Goal: Information Seeking & Learning: Learn about a topic

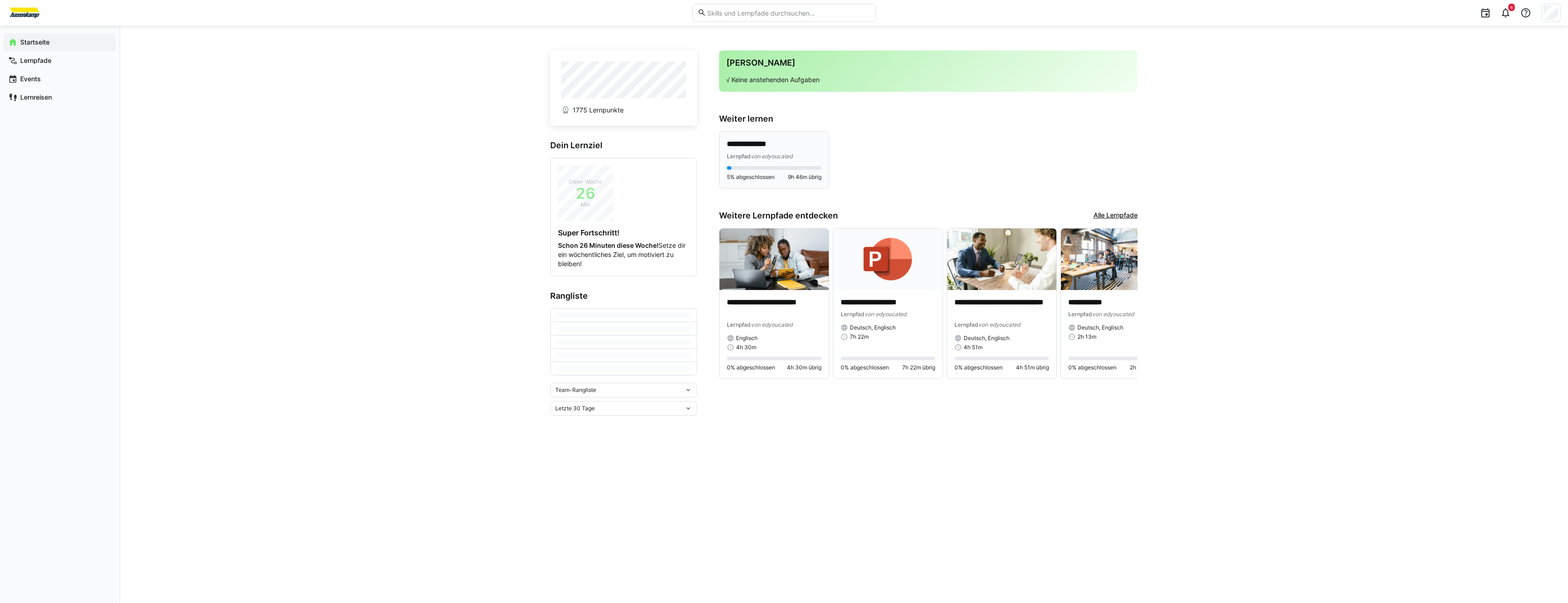
click at [745, 160] on div "Lernpfad von edyoucated" at bounding box center [774, 155] width 95 height 9
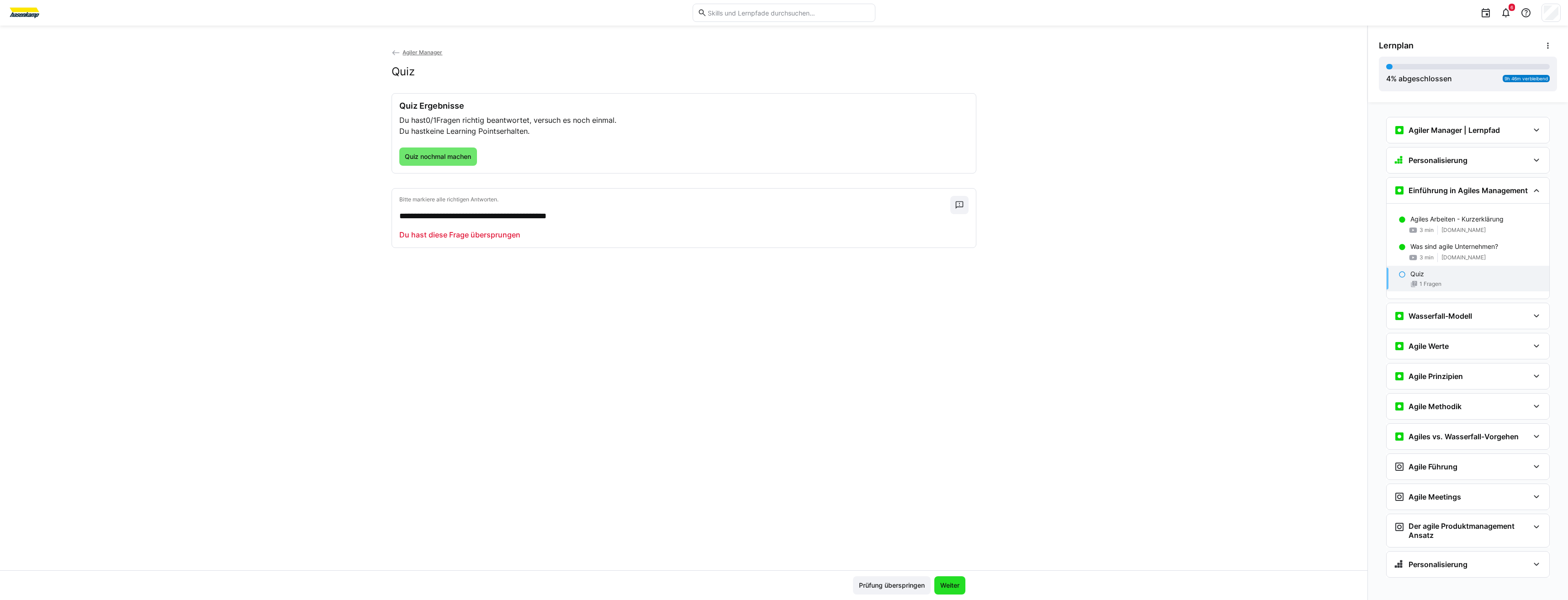
click at [943, 579] on span "Weiter" at bounding box center [950, 585] width 31 height 18
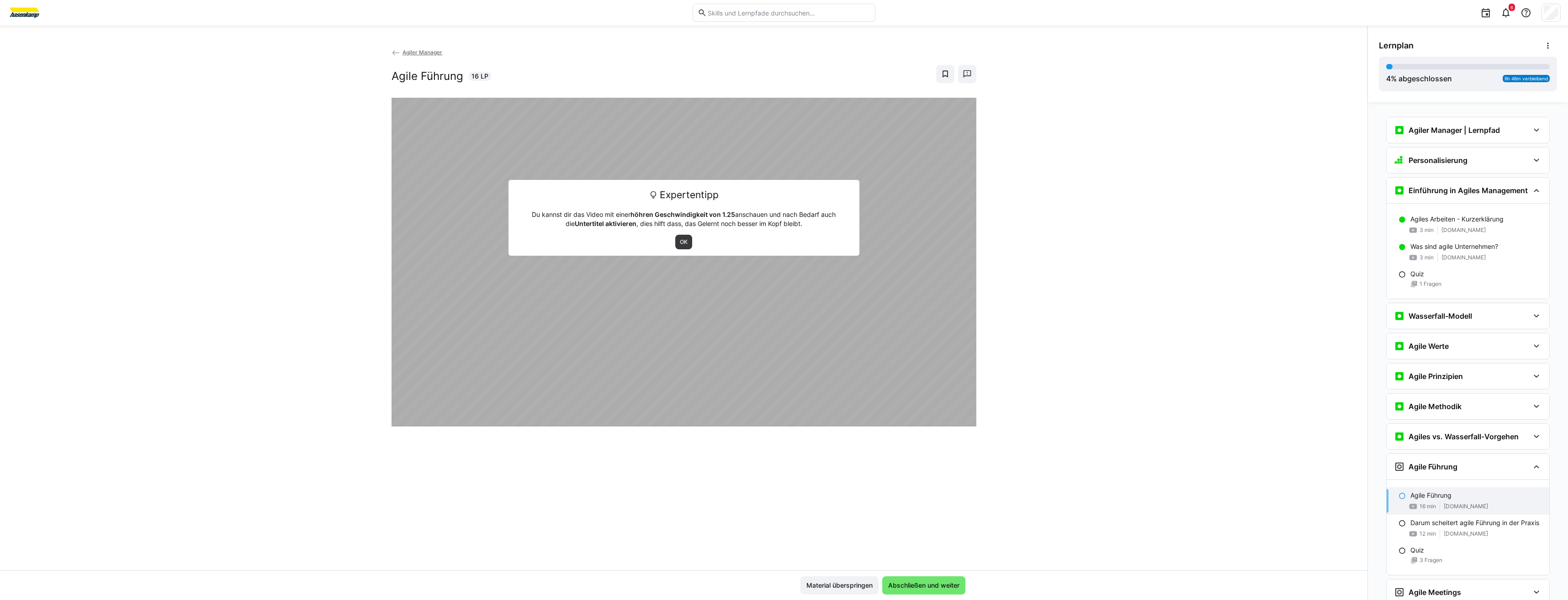
scroll to position [6, 0]
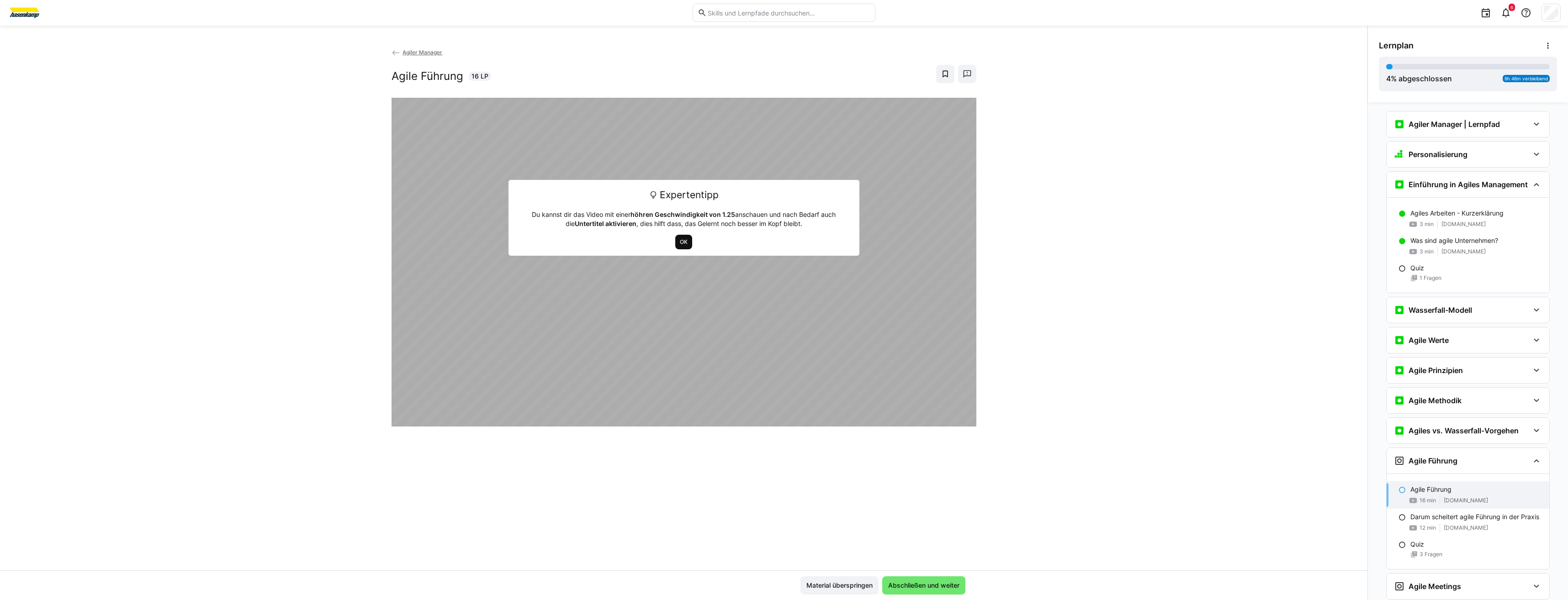
click at [685, 242] on span "OK" at bounding box center [684, 241] width 10 height 7
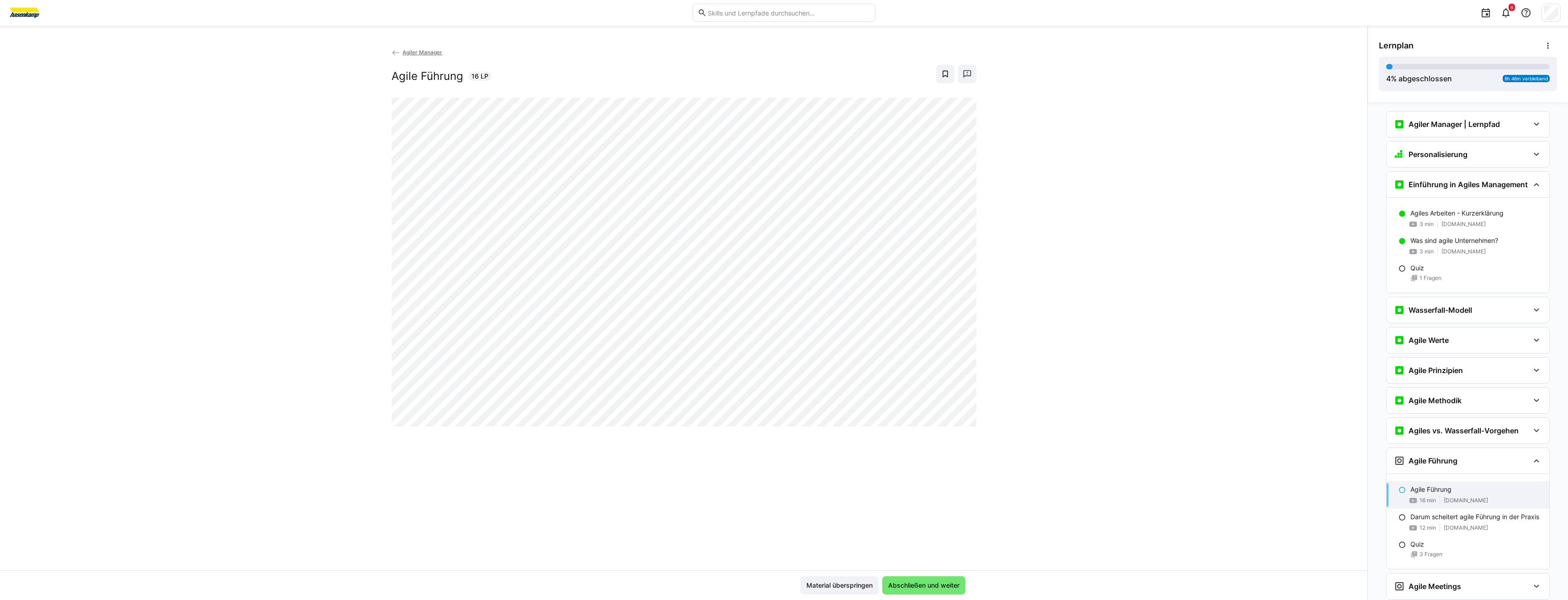
drag, startPoint x: 273, startPoint y: 272, endPoint x: 268, endPoint y: 272, distance: 5.0
click at [272, 272] on div "Agiler Manager Agile Führung 16 LP" at bounding box center [684, 308] width 1368 height 523
click at [94, 114] on div "Agiler Manager Agile Führung 16 LP" at bounding box center [684, 308] width 1368 height 523
click at [257, 152] on div "Agiler Manager Agile Führung 16 LP" at bounding box center [684, 308] width 1368 height 523
click at [0, 20] on html "6 Agiler Manager Agile Führung 16 LP Material überspringen Abschließen und weit…" at bounding box center [784, 300] width 1568 height 600
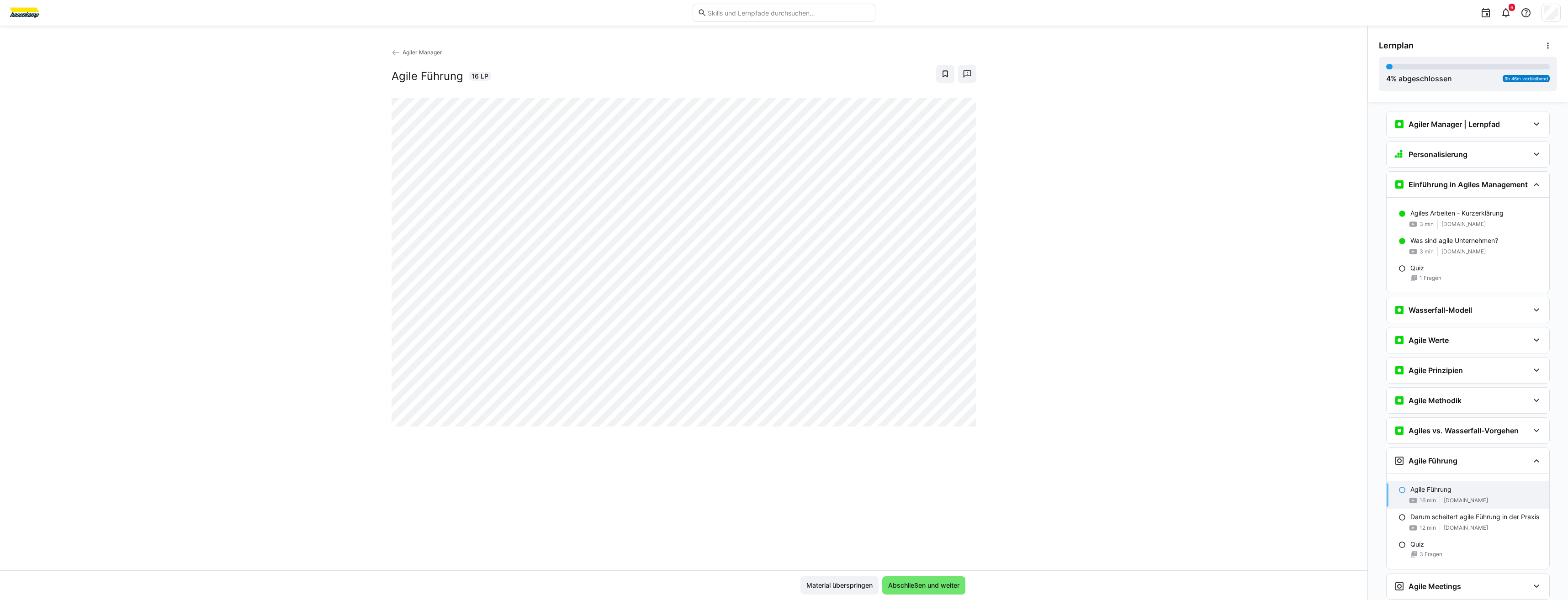
click at [194, 213] on div "Agiler Manager Agile Führung 16 LP" at bounding box center [684, 308] width 1368 height 523
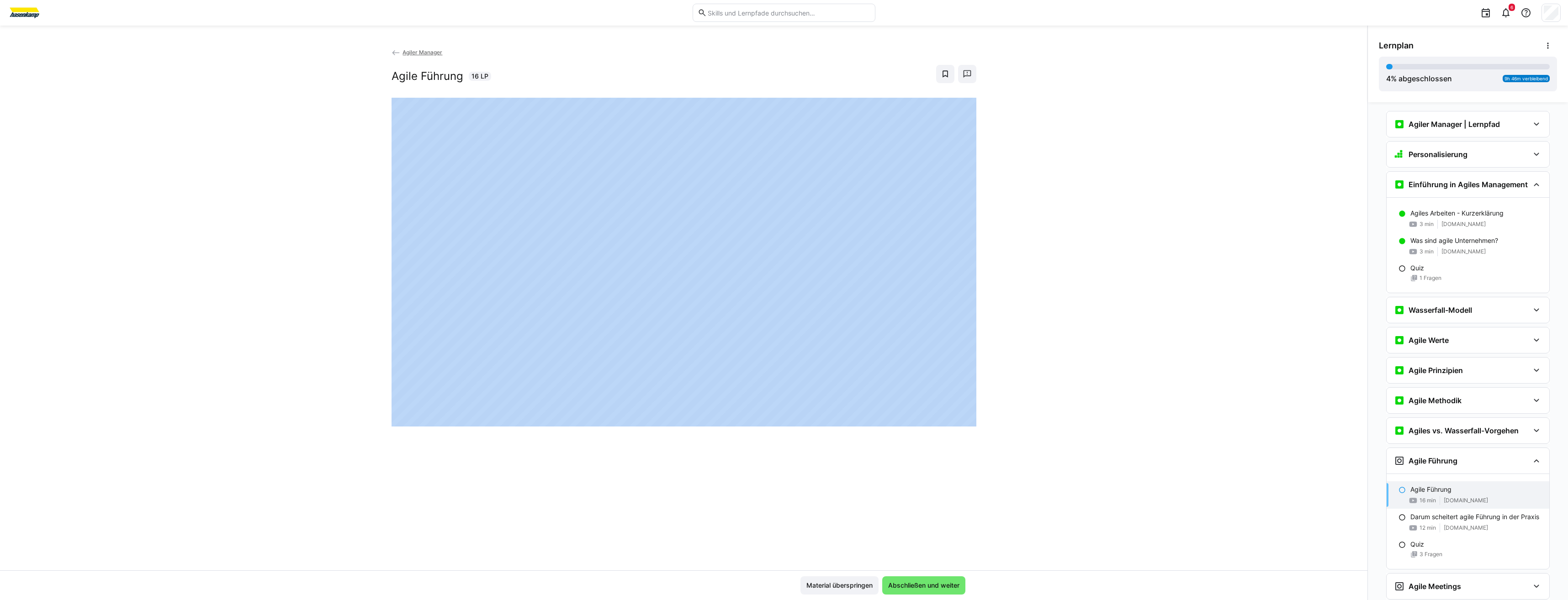
click at [194, 213] on div "Agiler Manager Agile Führung 16 LP" at bounding box center [684, 308] width 1368 height 523
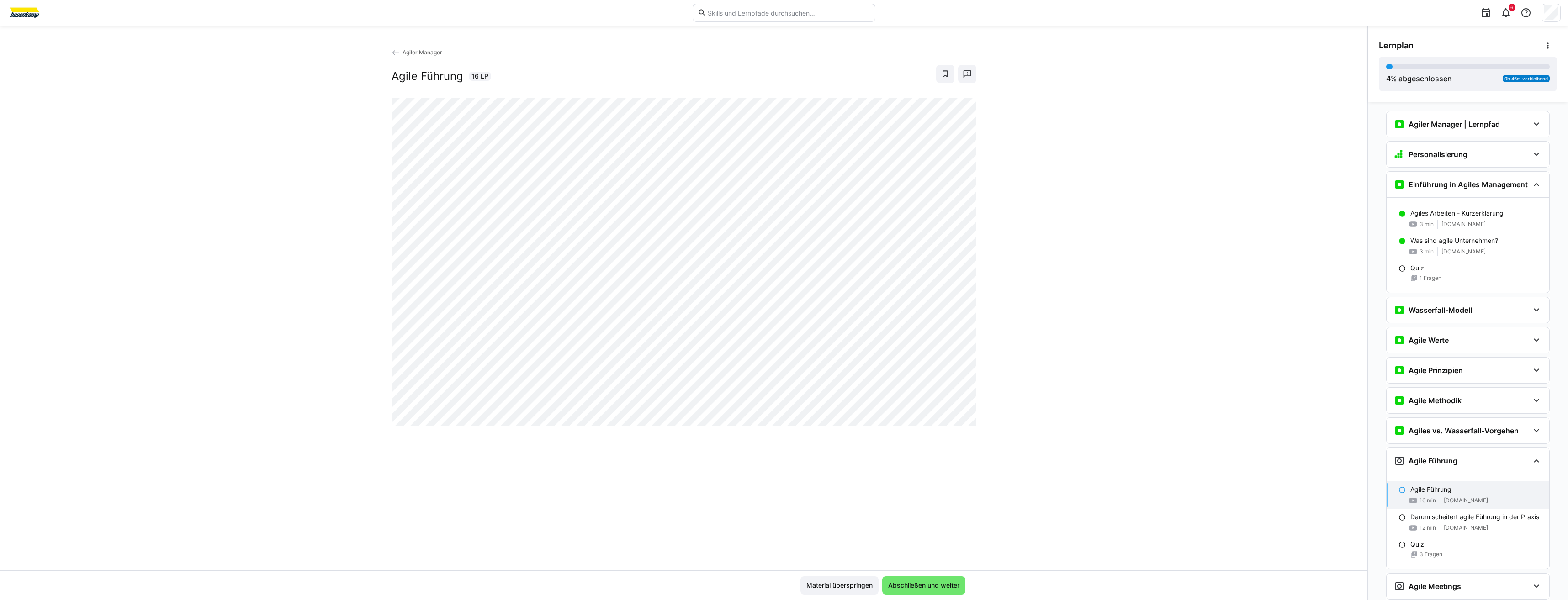
click at [194, 213] on div "Agiler Manager Agile Führung 16 LP" at bounding box center [684, 308] width 1368 height 523
click at [382, 203] on div "Agiler Manager Agile Führung 16 LP" at bounding box center [684, 308] width 1368 height 523
click at [370, 203] on div "Agiler Manager Agile Führung 16 LP" at bounding box center [684, 308] width 1368 height 523
click at [338, 220] on div "Agiler Manager Agile Führung 16 LP" at bounding box center [684, 308] width 1368 height 523
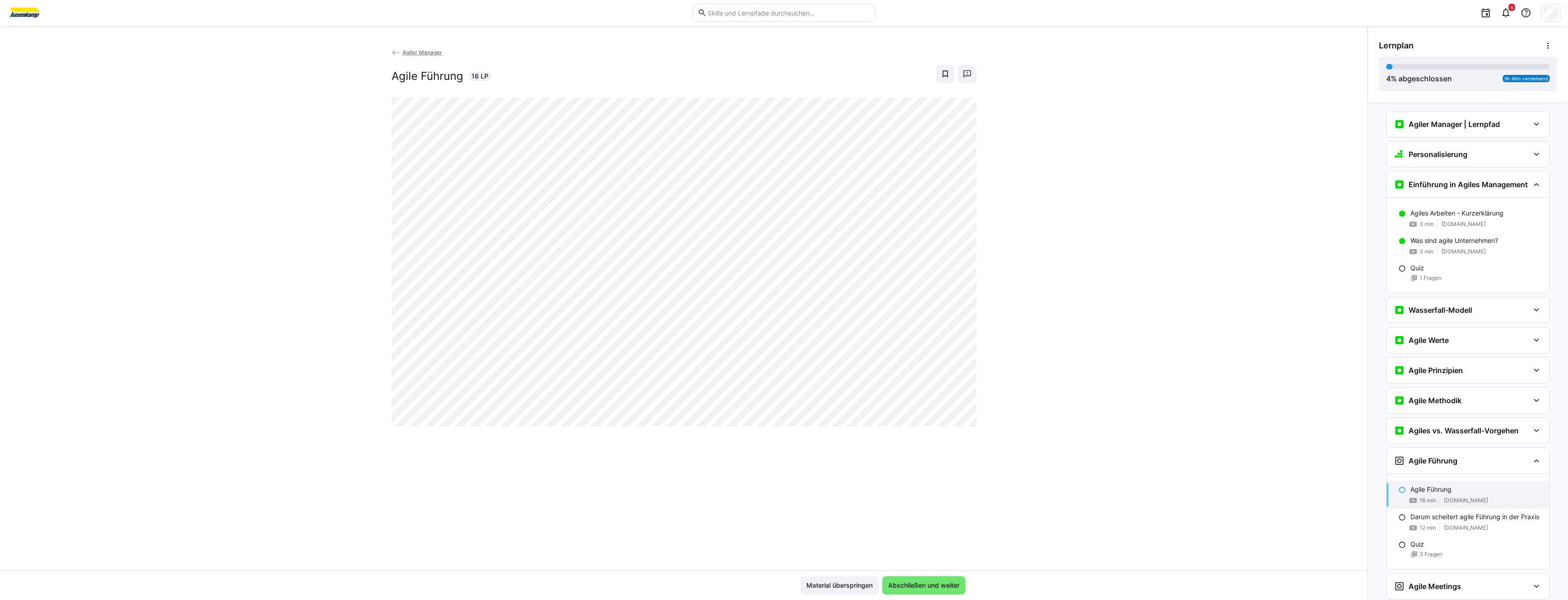
click at [338, 219] on div "Agiler Manager Agile Führung 16 LP" at bounding box center [684, 308] width 1368 height 523
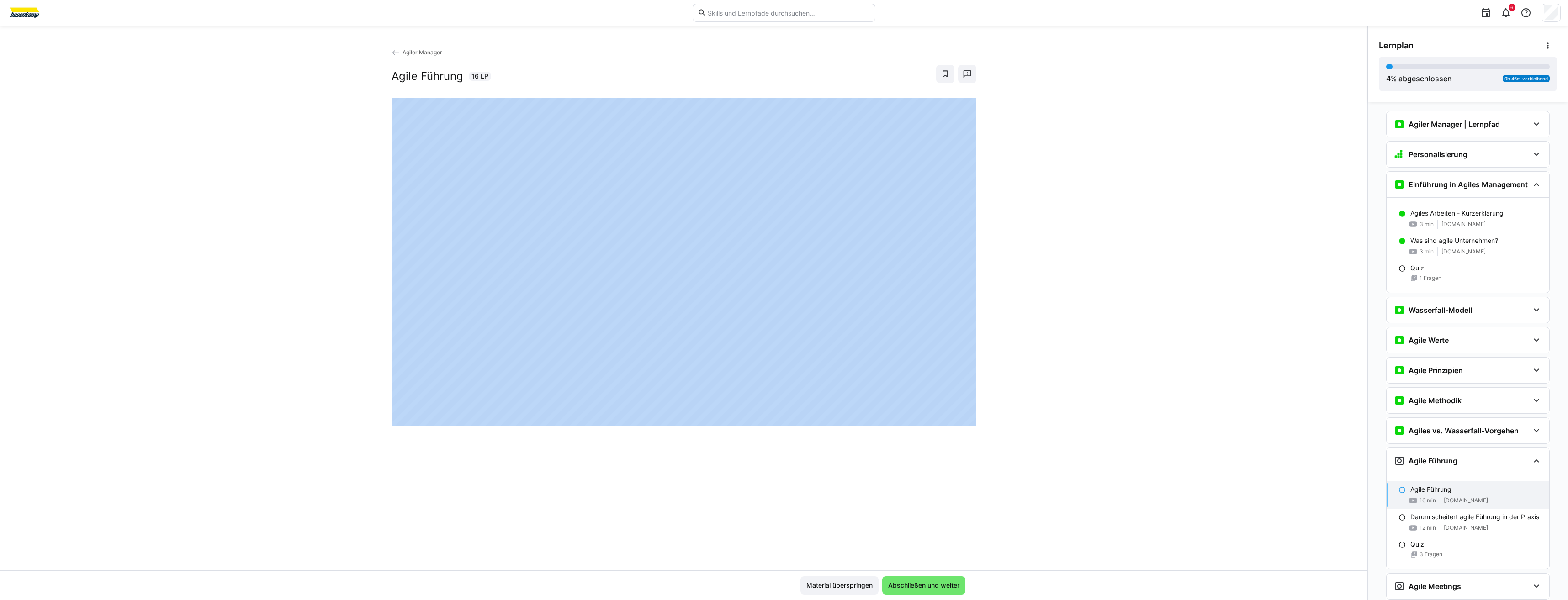
click at [338, 219] on div "Agiler Manager Agile Führung 16 LP" at bounding box center [684, 308] width 1368 height 523
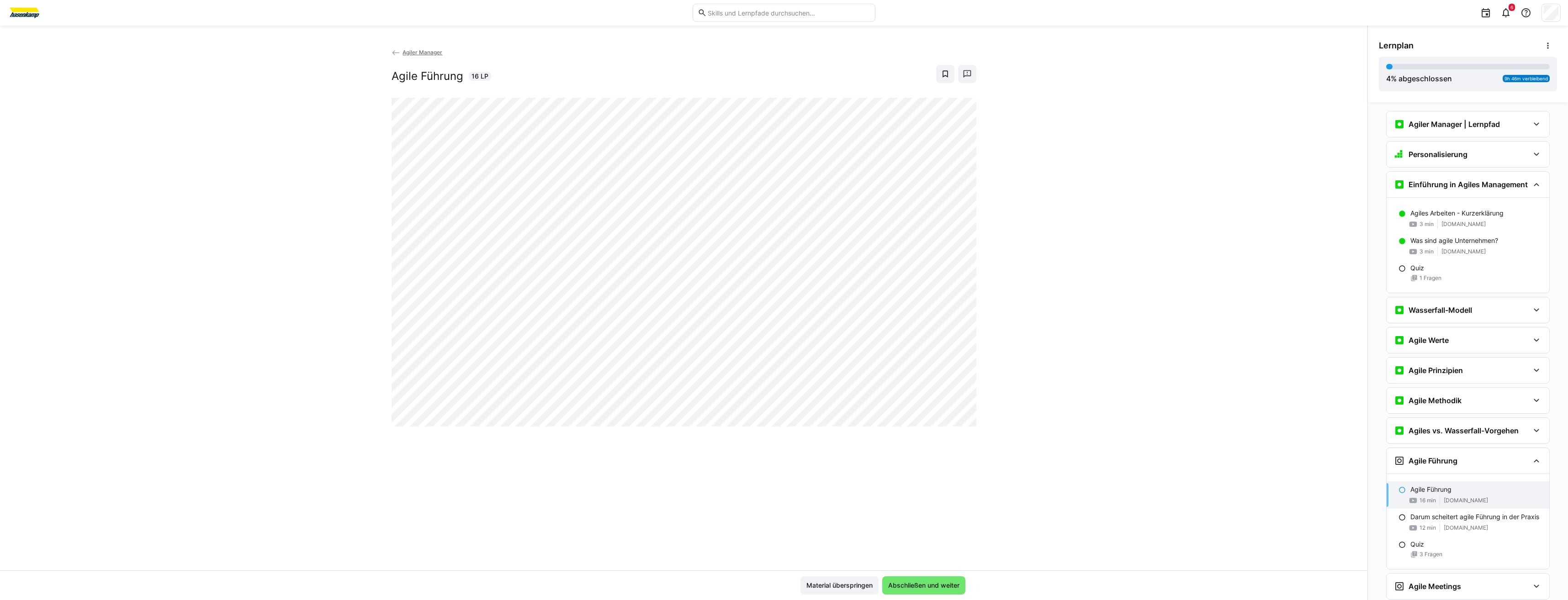
click at [338, 219] on div "Agiler Manager Agile Führung 16 LP" at bounding box center [684, 308] width 1368 height 523
click at [348, 215] on div "Agiler Manager Agile Führung 16 LP" at bounding box center [684, 308] width 1368 height 523
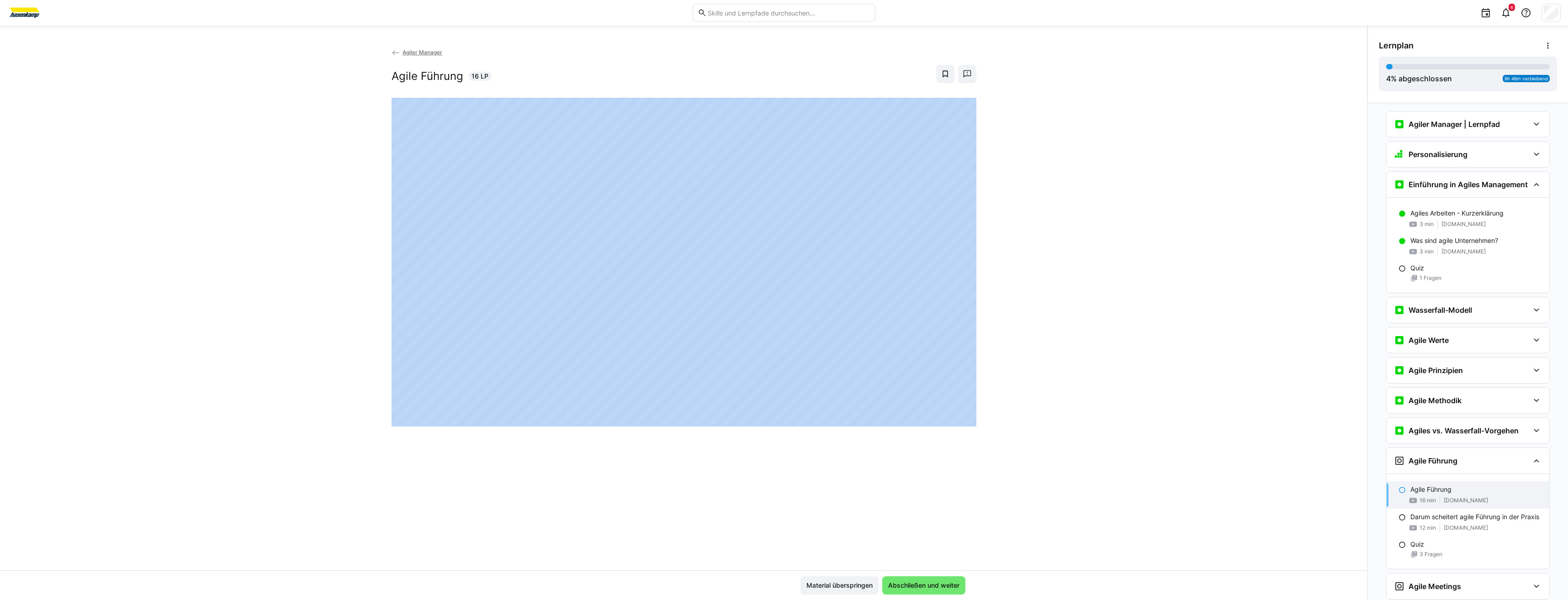
click at [348, 215] on div "Agiler Manager Agile Führung 16 LP" at bounding box center [684, 308] width 1368 height 523
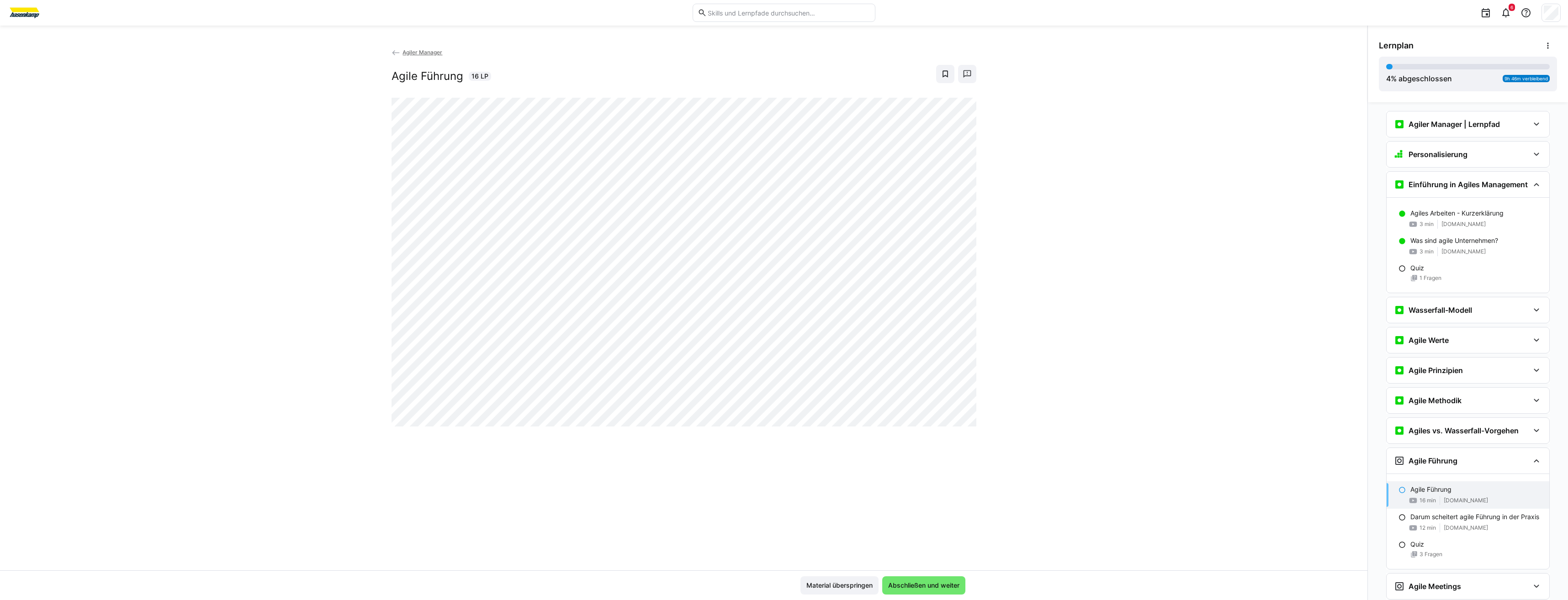
click at [348, 215] on div "Agiler Manager Agile Führung 16 LP" at bounding box center [684, 308] width 1368 height 523
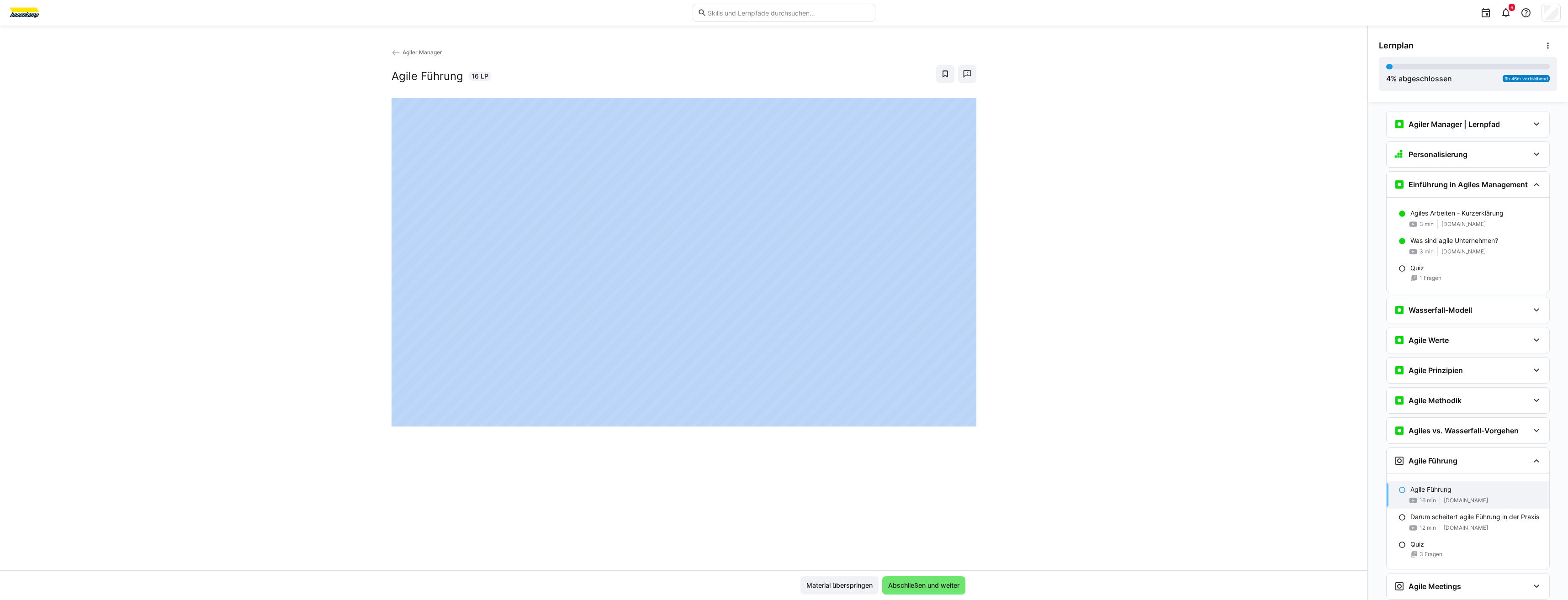
click at [348, 215] on div "Agiler Manager Agile Führung 16 LP" at bounding box center [684, 308] width 1368 height 523
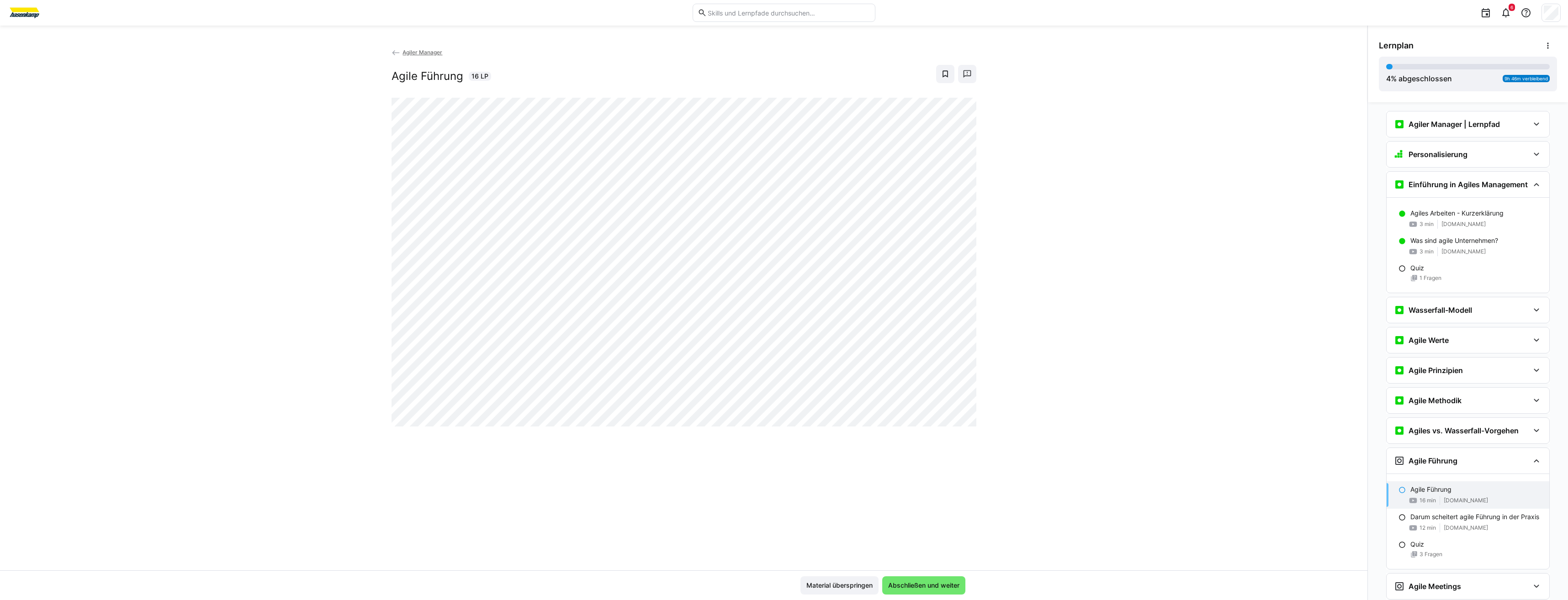
click at [348, 215] on div "Agiler Manager Agile Führung 16 LP" at bounding box center [684, 308] width 1368 height 523
click at [309, 145] on div "Agiler Manager Agile Führung 16 LP" at bounding box center [684, 308] width 1368 height 523
drag, startPoint x: 957, startPoint y: 593, endPoint x: 952, endPoint y: 592, distance: 5.1
click at [957, 593] on span "Abschließen und weiter" at bounding box center [924, 585] width 83 height 18
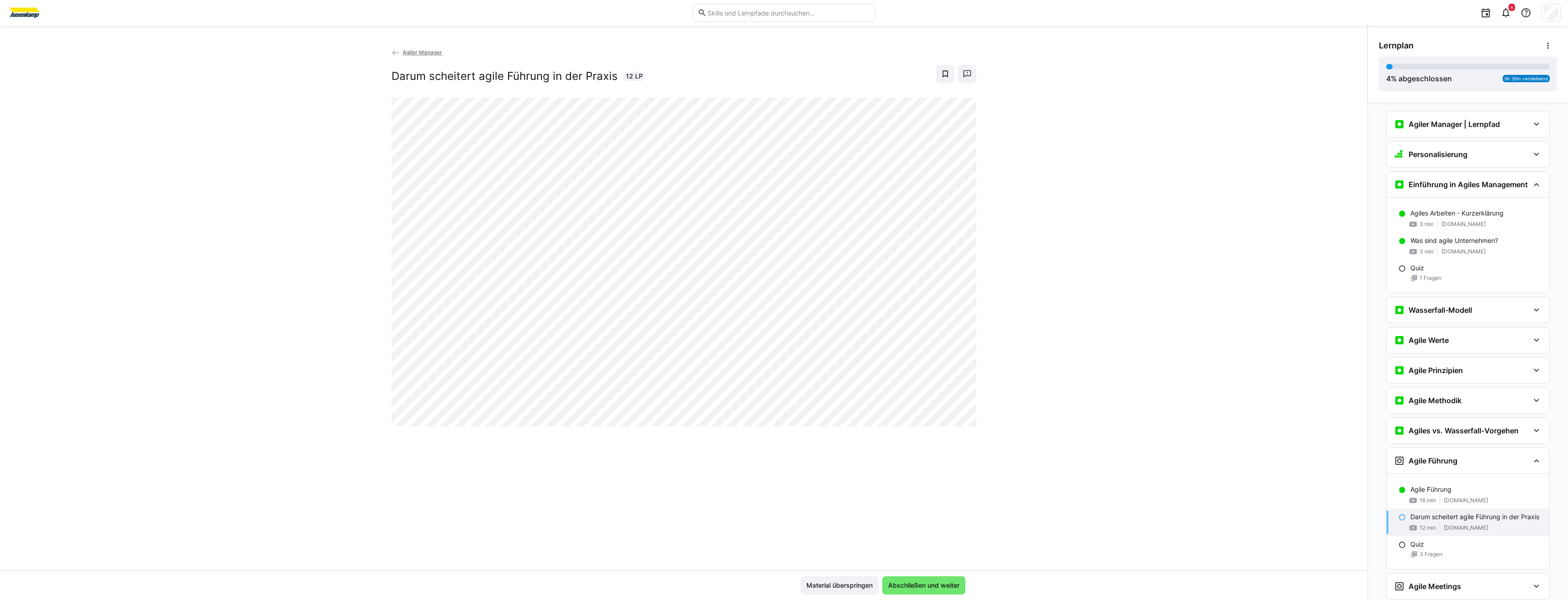
click at [860, 552] on div "Agiler Manager Darum scheitert agile Führung in der Praxis 12 LP" at bounding box center [684, 308] width 1368 height 523
click at [808, 533] on div "Agiler Manager Darum scheitert agile Führung in der Praxis 12 LP" at bounding box center [684, 308] width 1368 height 523
click at [899, 589] on span "Abschließen und weiter" at bounding box center [924, 585] width 74 height 9
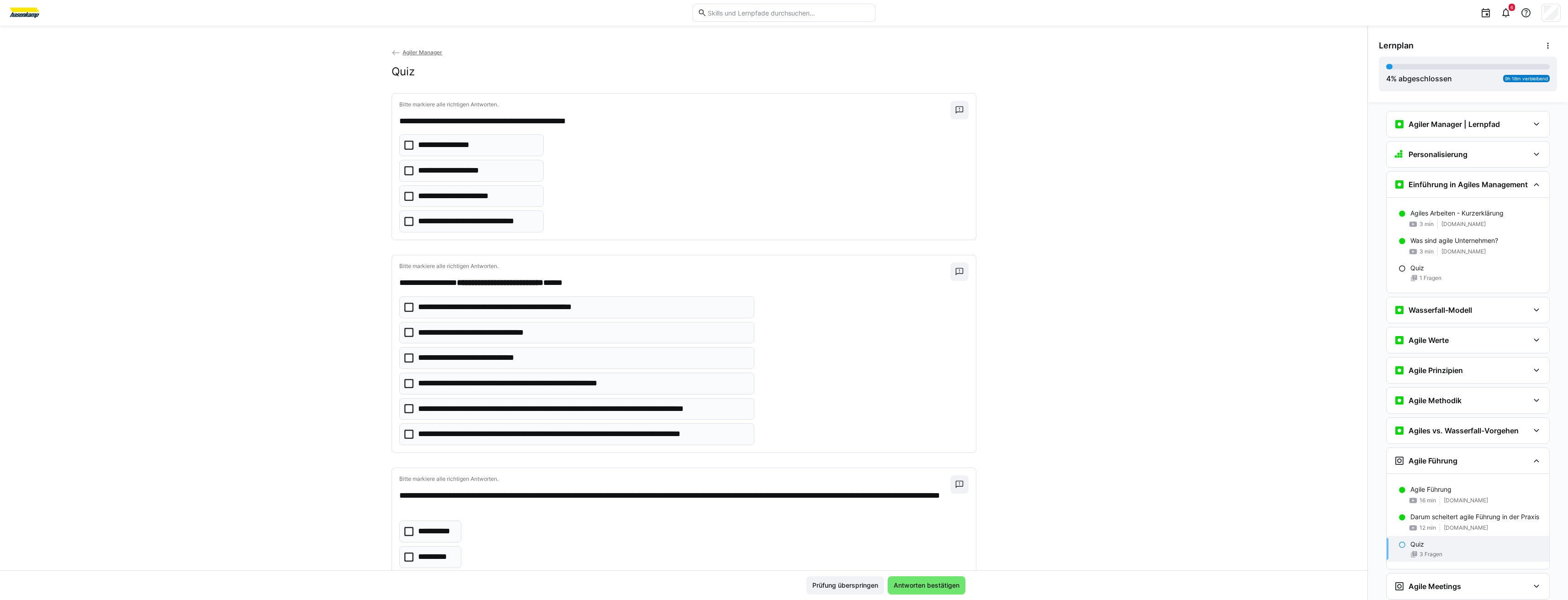
click at [411, 150] on eds-checkbox "**********" at bounding box center [472, 145] width 145 height 22
click at [404, 174] on icon at bounding box center [408, 171] width 9 height 9
click at [406, 198] on icon at bounding box center [408, 196] width 9 height 9
click at [404, 198] on icon at bounding box center [408, 196] width 9 height 9
click at [404, 224] on icon at bounding box center [408, 221] width 9 height 9
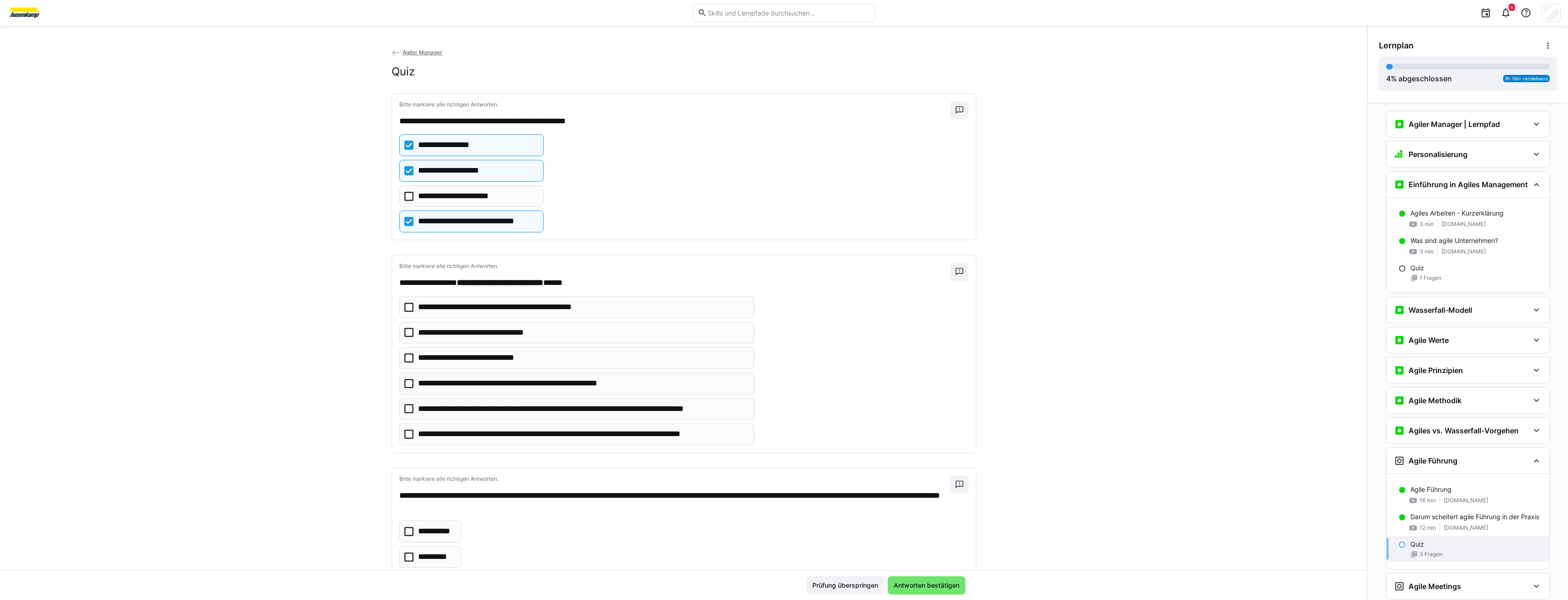
click at [570, 312] on p "**********" at bounding box center [511, 307] width 186 height 12
click at [525, 359] on p "**********" at bounding box center [477, 358] width 118 height 12
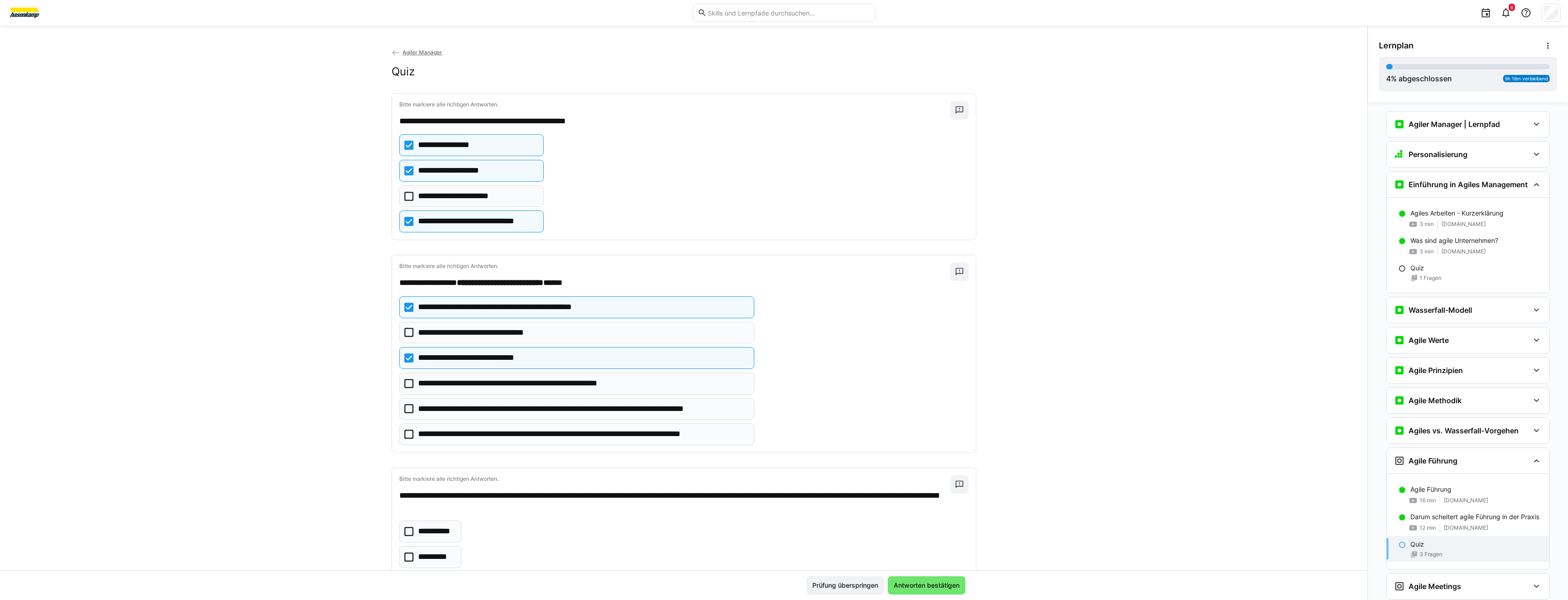
click at [556, 378] on p "**********" at bounding box center [529, 384] width 223 height 12
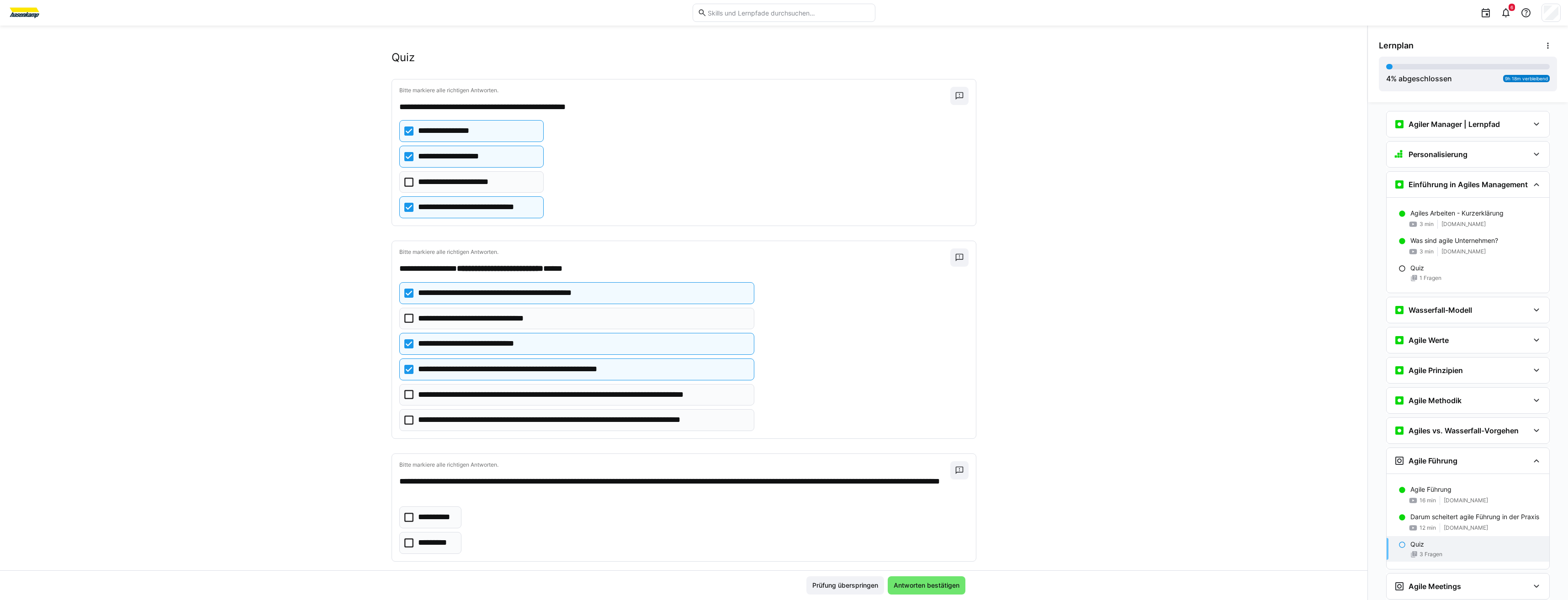
scroll to position [28, 0]
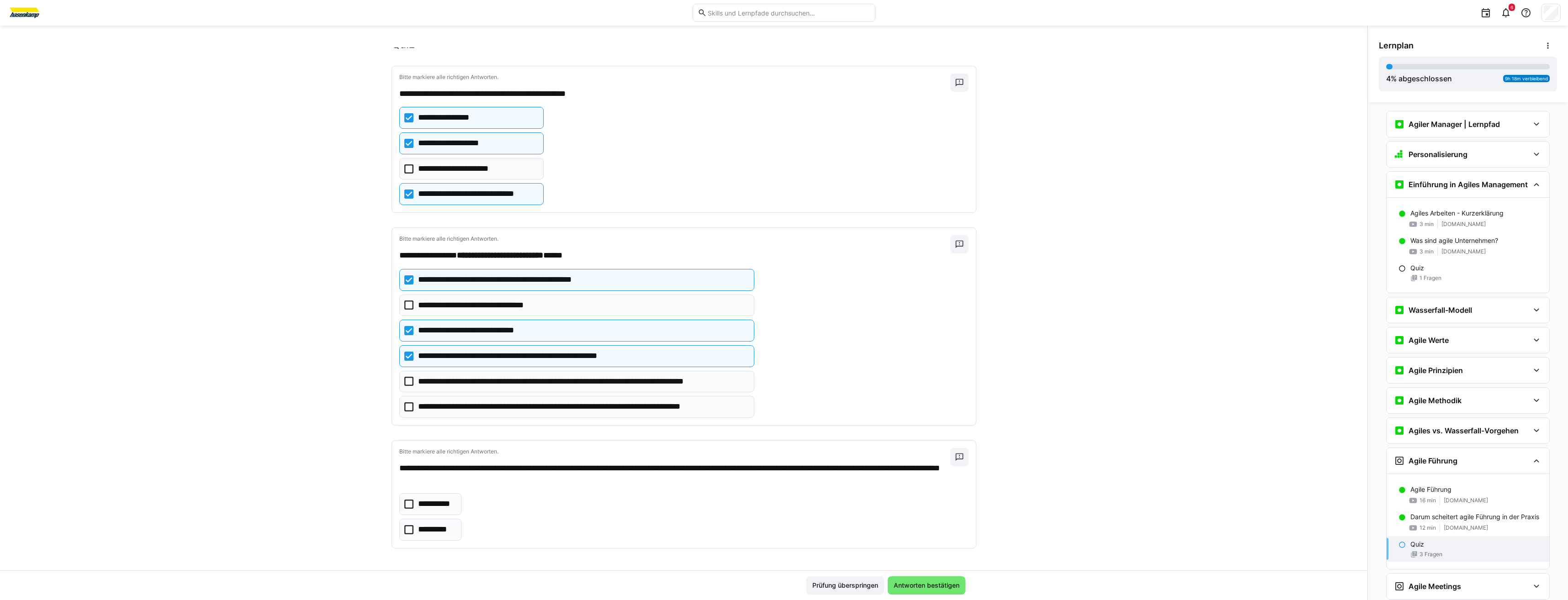
click at [567, 375] on eds-checkbox "**********" at bounding box center [577, 381] width 355 height 22
click at [425, 527] on p "*********" at bounding box center [435, 529] width 35 height 12
click at [912, 590] on span "Antworten bestätigen" at bounding box center [927, 585] width 78 height 18
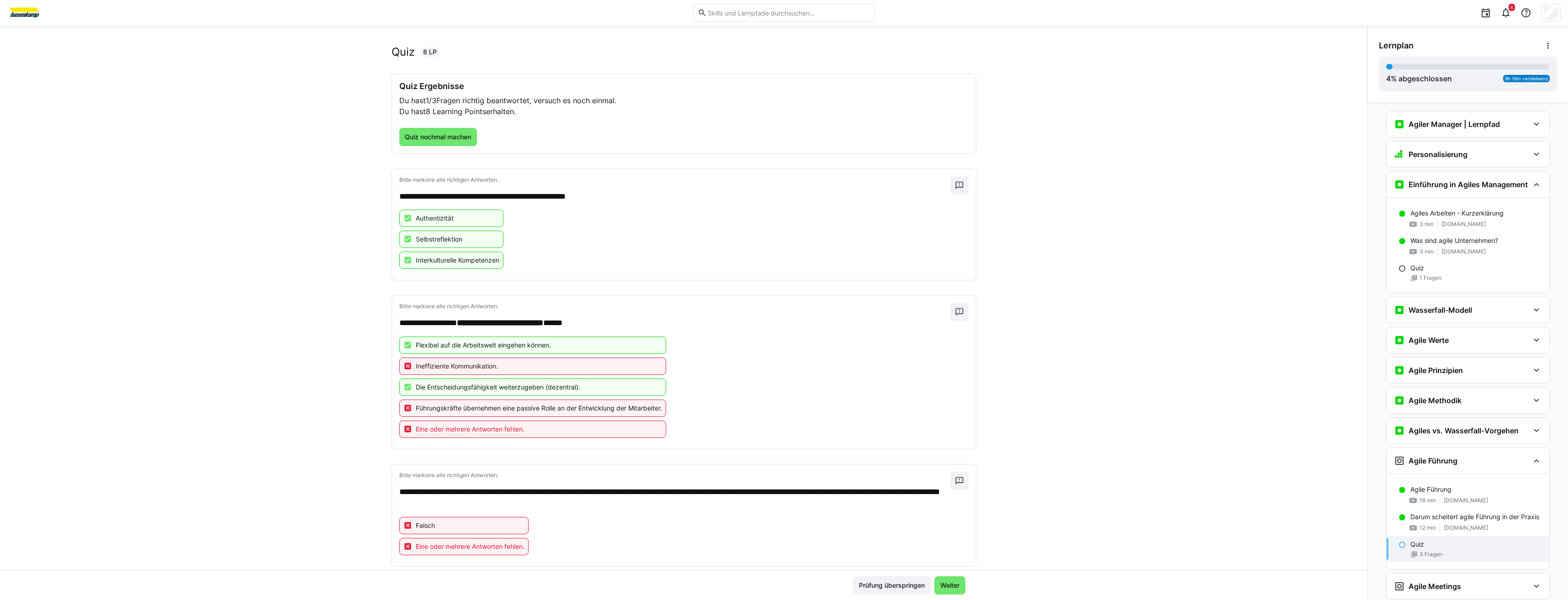
scroll to position [38, 0]
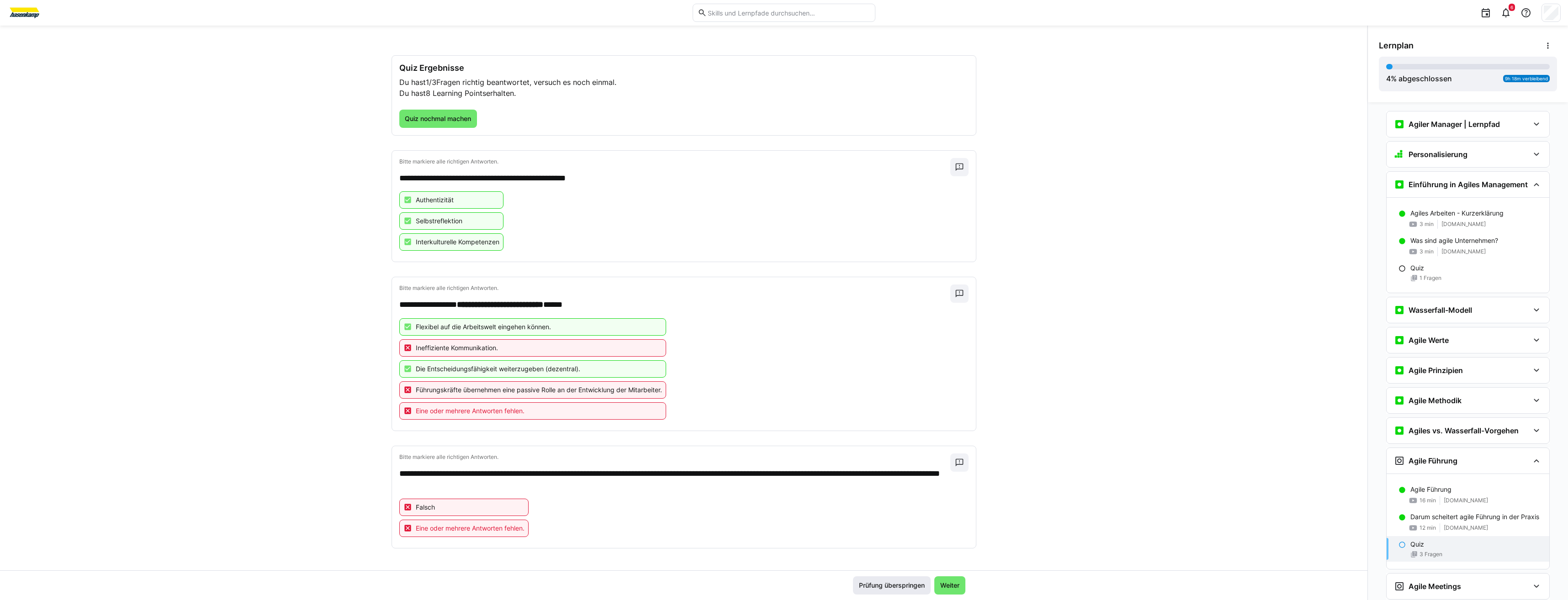
click at [907, 588] on span "Prüfung überspringen" at bounding box center [892, 585] width 68 height 9
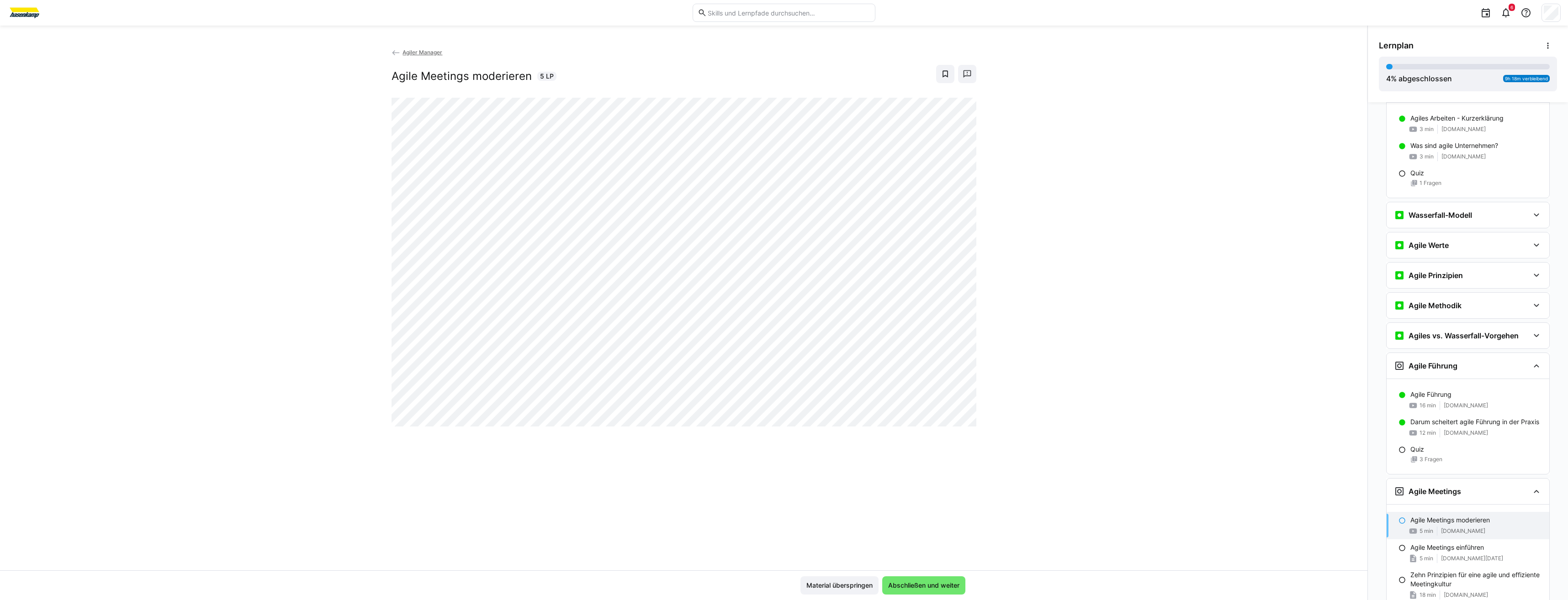
scroll to position [102, 0]
click at [909, 595] on div "Material überspringen Abschließen und weiter" at bounding box center [684, 585] width 1368 height 30
click at [908, 592] on span "Abschließen und weiter" at bounding box center [924, 585] width 83 height 18
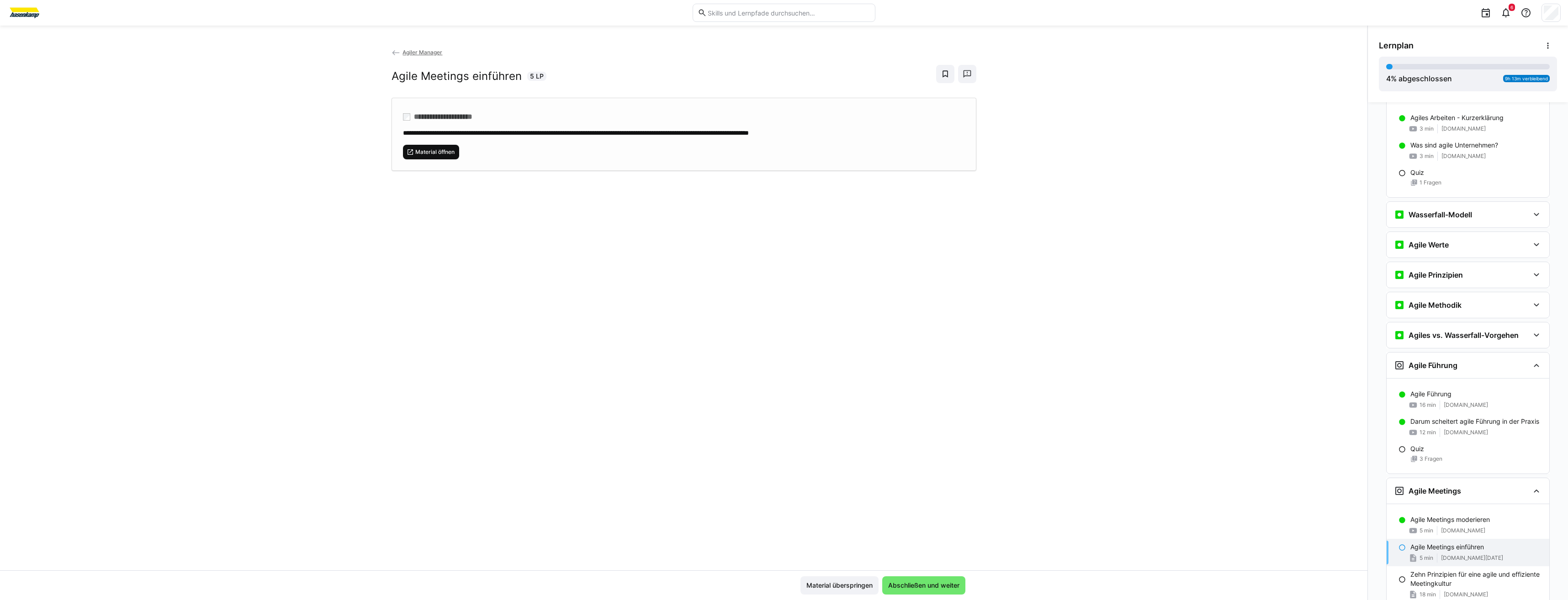
click at [428, 158] on span "Material öffnen" at bounding box center [432, 152] width 57 height 15
click at [634, 265] on div "**********" at bounding box center [684, 308] width 1368 height 523
click at [948, 584] on span "Abschließen und weiter" at bounding box center [924, 585] width 74 height 9
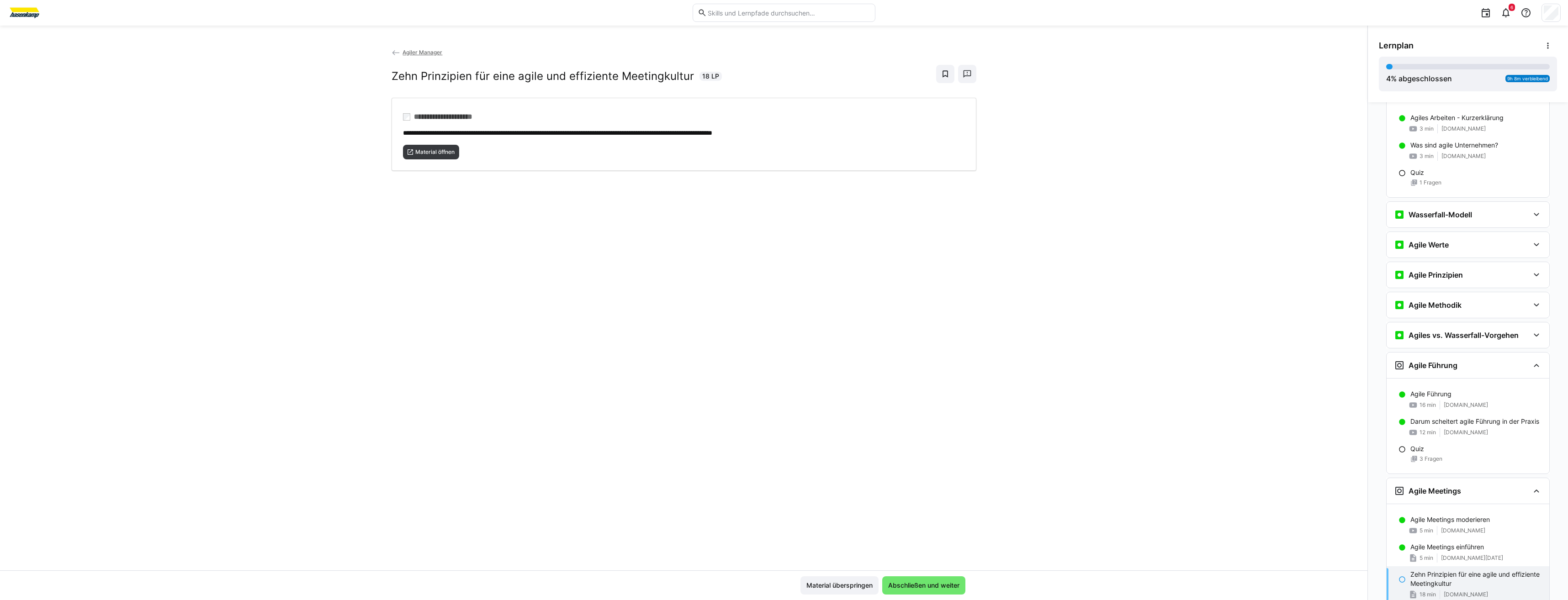
click at [269, 137] on div "**********" at bounding box center [684, 308] width 1368 height 523
click at [252, 145] on div "**********" at bounding box center [684, 308] width 1368 height 523
click at [207, 149] on div "**********" at bounding box center [684, 308] width 1368 height 523
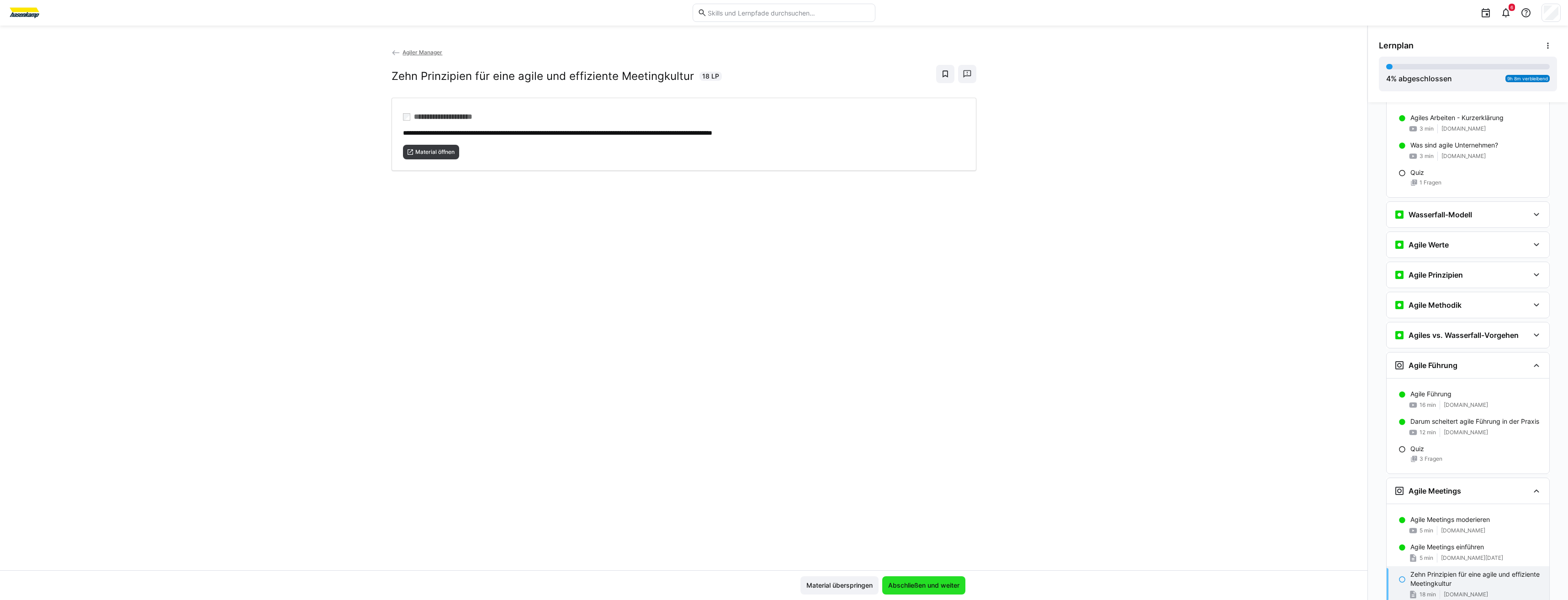
click at [931, 579] on span "Abschließen und weiter" at bounding box center [924, 585] width 83 height 18
click at [425, 159] on span "Material öffnen" at bounding box center [432, 152] width 57 height 15
click at [907, 589] on span "Abschließen und weiter" at bounding box center [924, 585] width 74 height 9
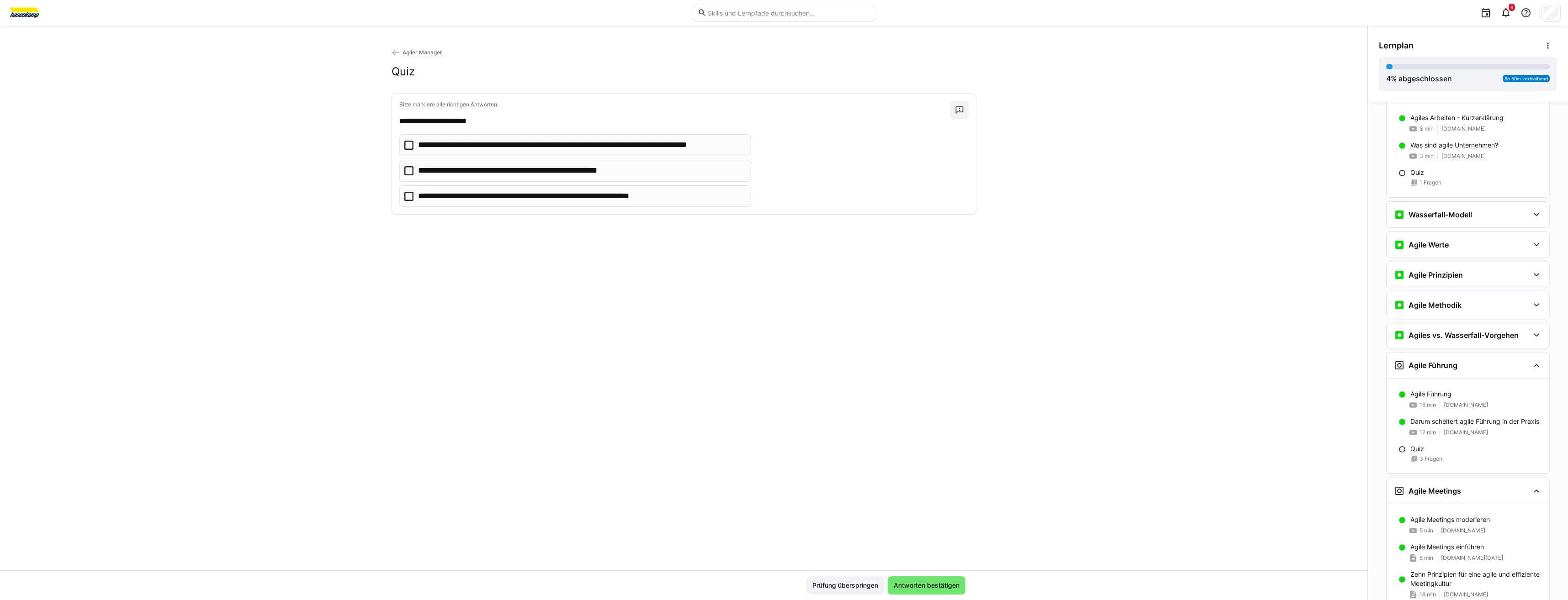
click at [534, 202] on p "**********" at bounding box center [548, 196] width 260 height 12
click at [913, 595] on div "Prüfung überspringen Antworten bestätigen" at bounding box center [684, 585] width 1368 height 30
click at [917, 590] on span "Antworten bestätigen" at bounding box center [927, 585] width 78 height 18
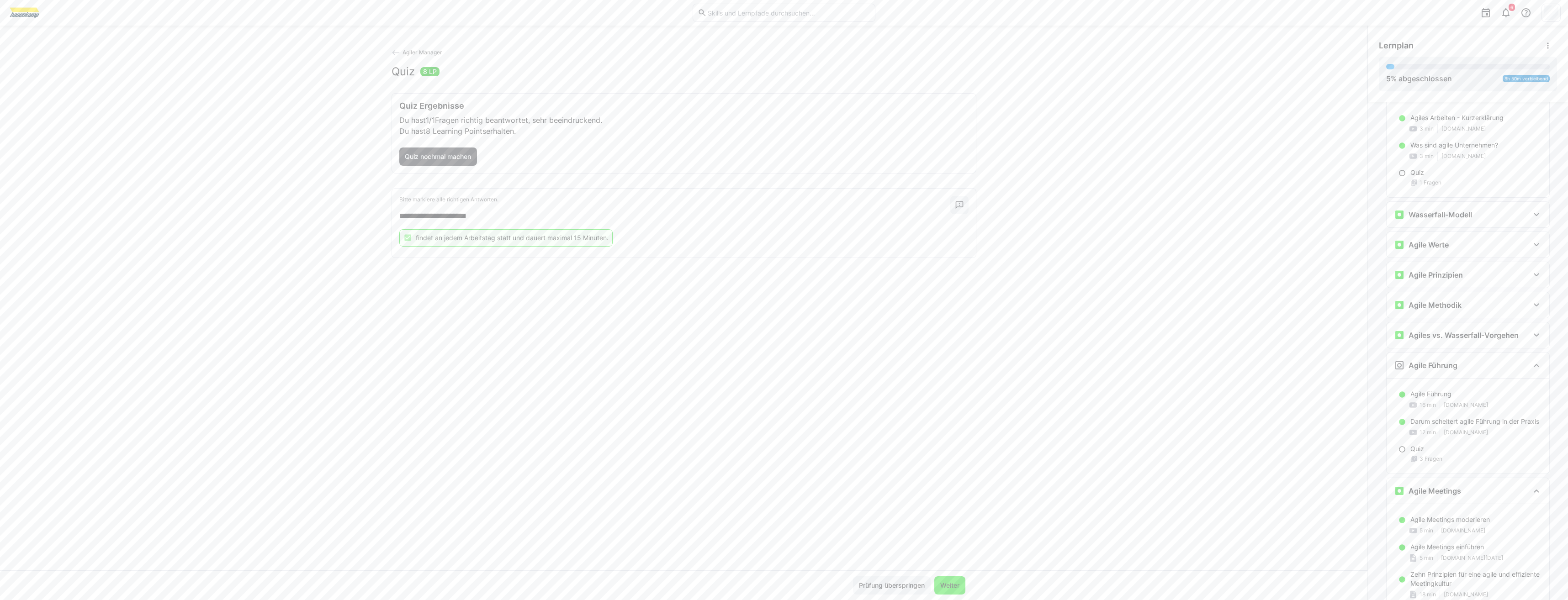
click at [949, 586] on span "Weiter" at bounding box center [950, 585] width 22 height 9
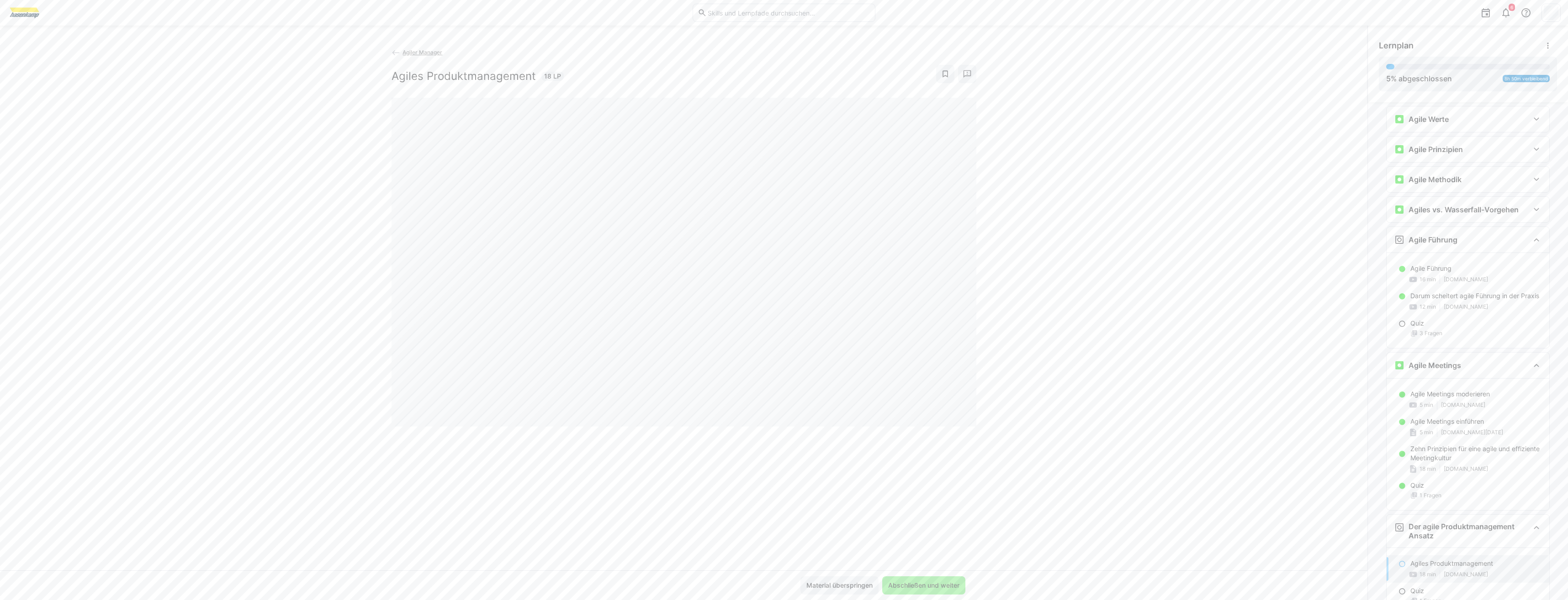
scroll to position [233, 0]
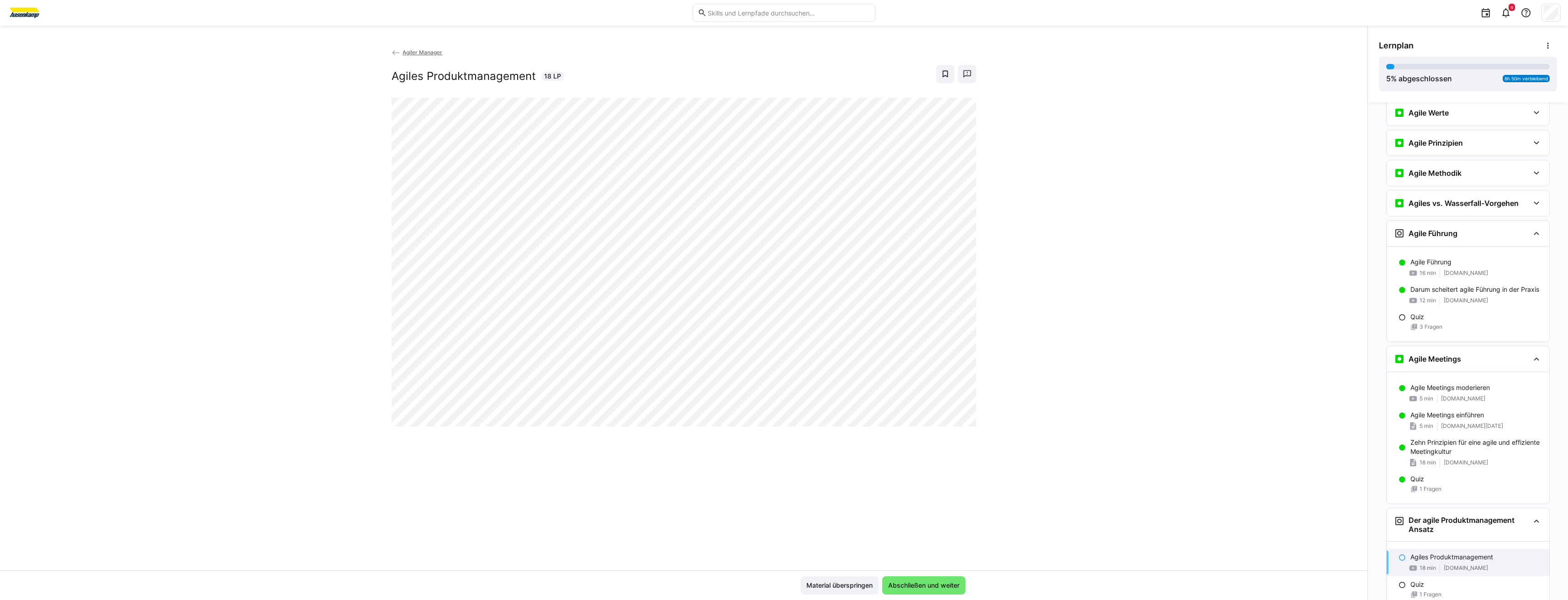
click at [949, 586] on span "Abschließen und weiter" at bounding box center [924, 585] width 74 height 9
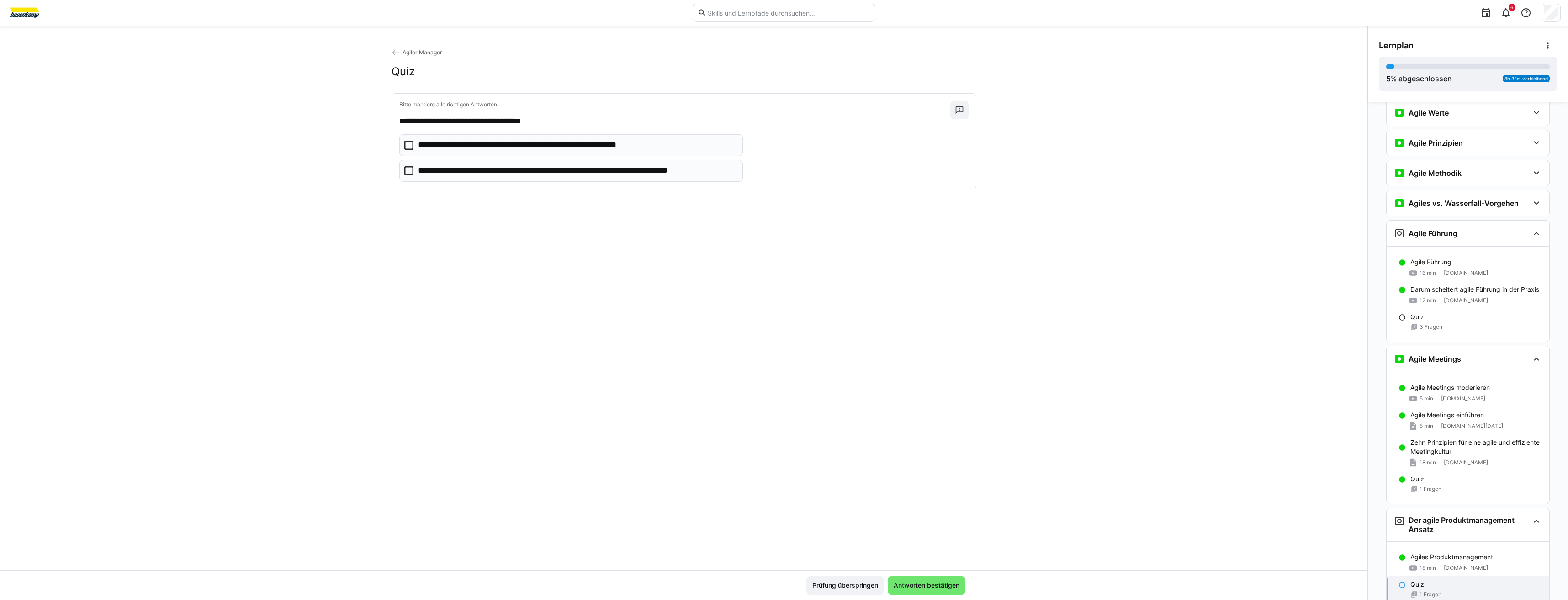
click at [608, 146] on p "**********" at bounding box center [537, 145] width 237 height 12
click at [896, 581] on span "Antworten bestätigen" at bounding box center [926, 585] width 68 height 9
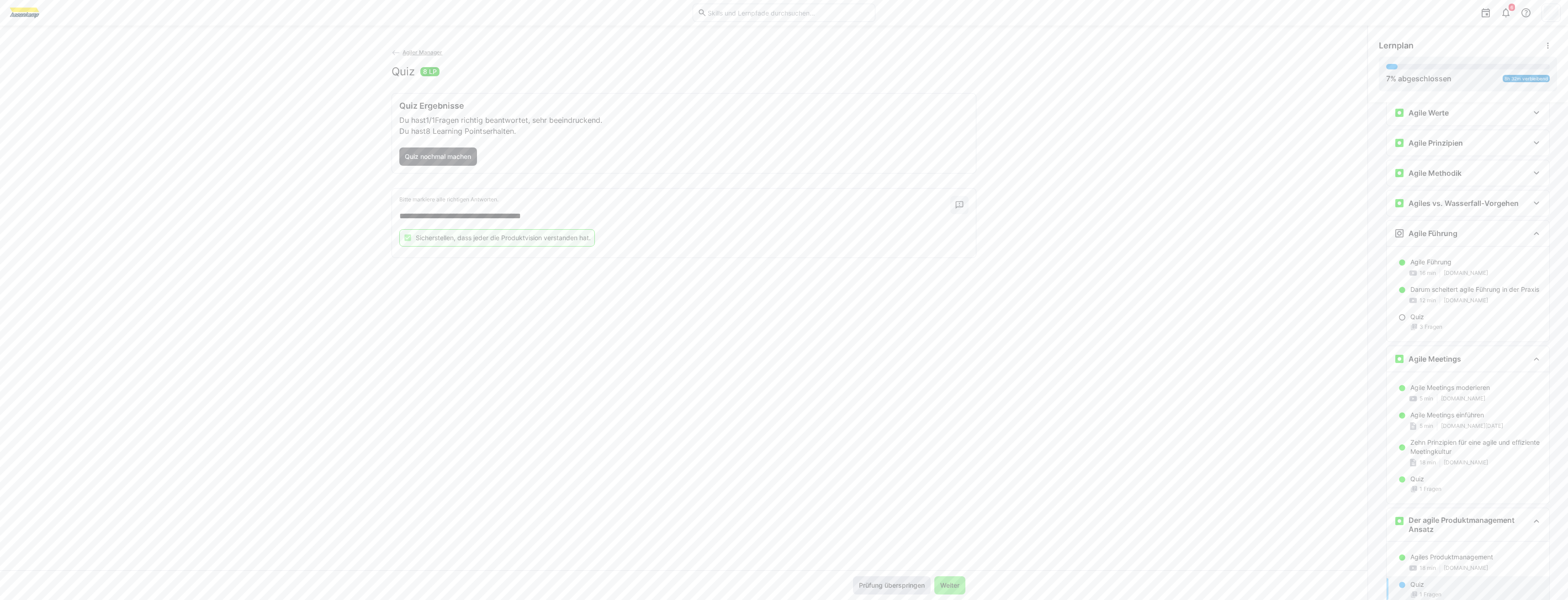
click at [896, 581] on span "Prüfung überspringen" at bounding box center [892, 585] width 68 height 9
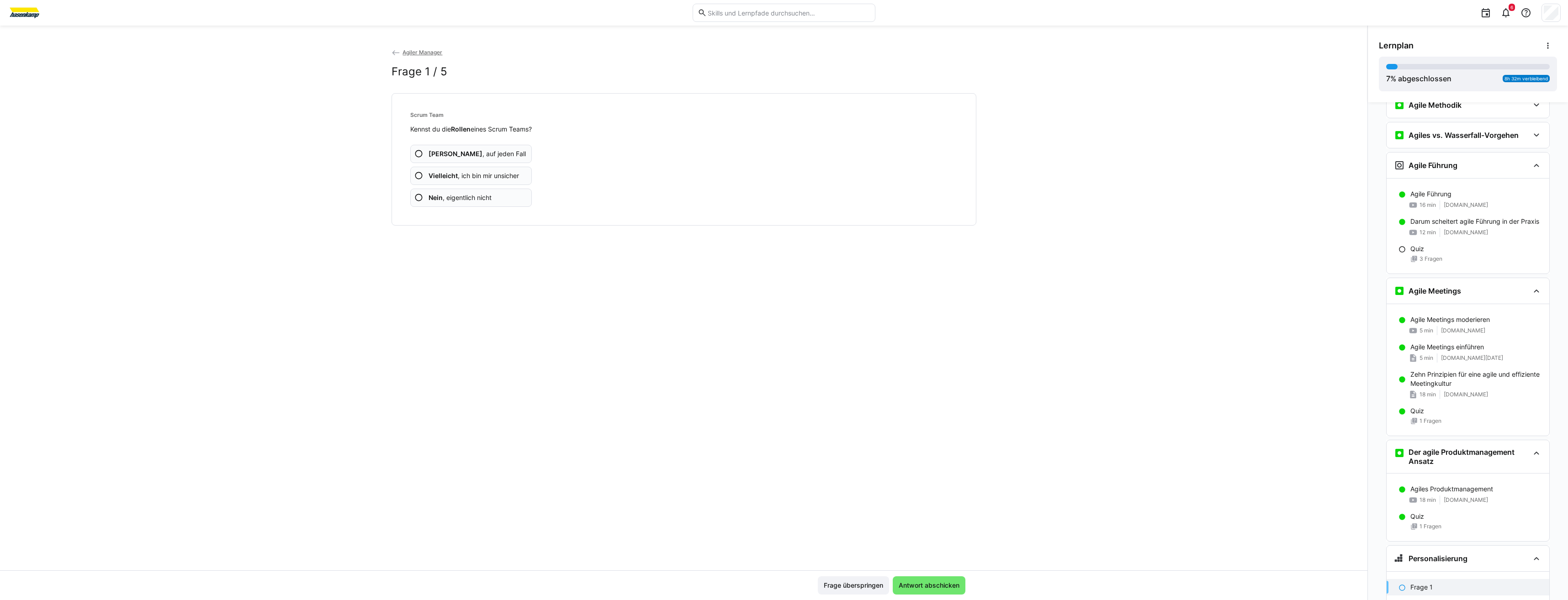
click at [442, 172] on b "Vielleicht" at bounding box center [443, 176] width 29 height 8
click at [933, 593] on span "Antwort abschicken" at bounding box center [929, 585] width 72 height 18
click at [415, 173] on eds-icon at bounding box center [419, 176] width 9 height 9
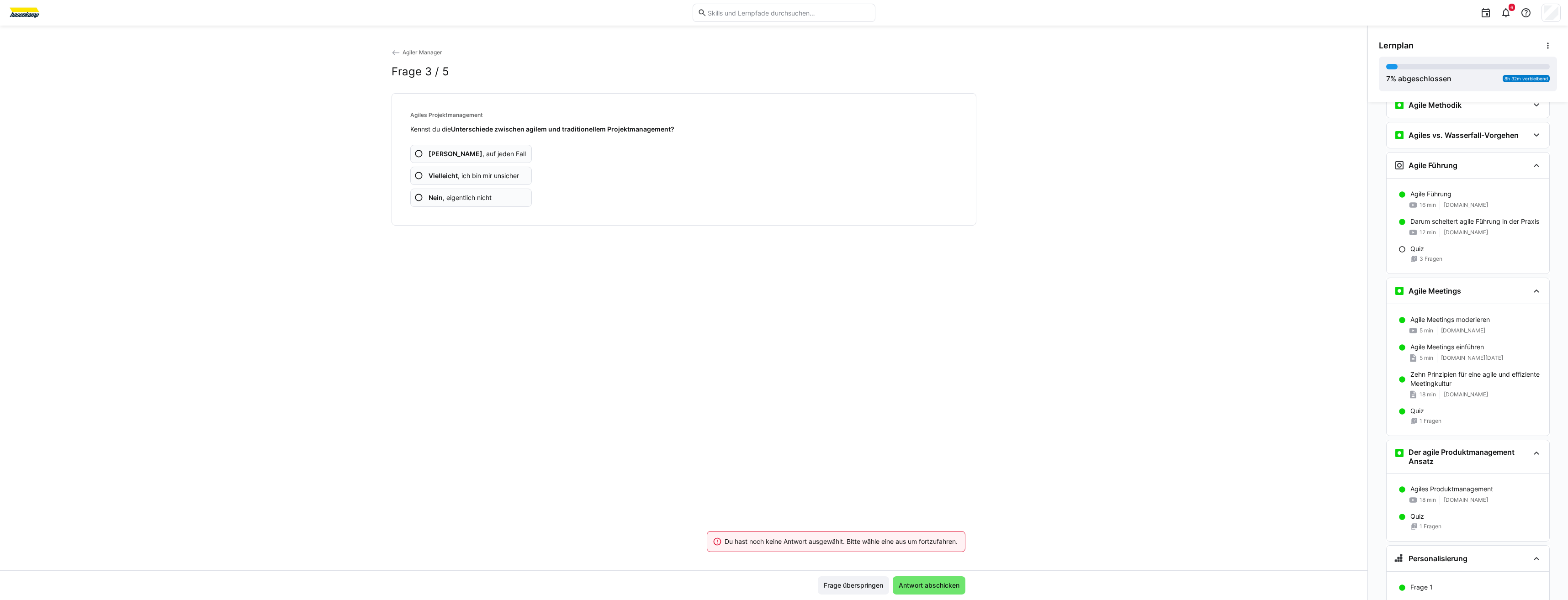
click at [424, 175] on app-assessment-question-radio "Vielleicht , ich bin mir unsicher" at bounding box center [472, 176] width 122 height 18
click at [437, 198] on b "Nein" at bounding box center [435, 198] width 14 height 8
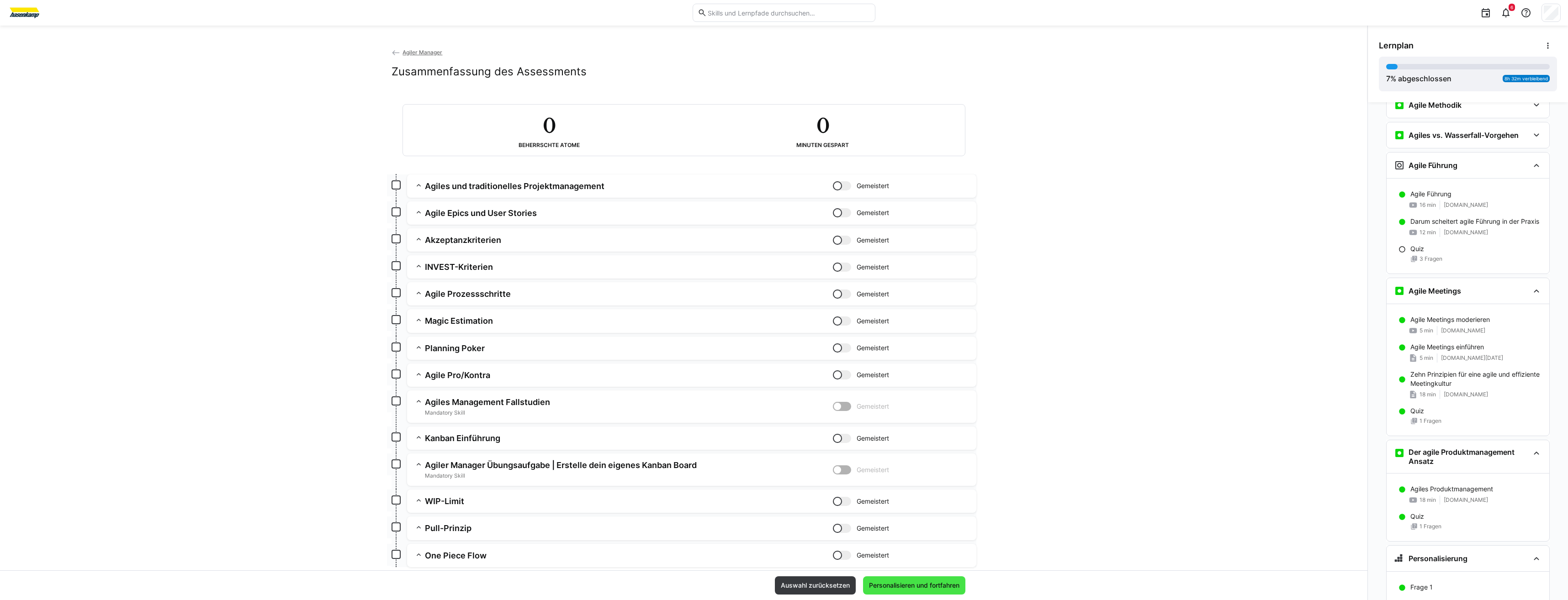
click at [921, 582] on span "Personalisieren und fortfahren" at bounding box center [914, 585] width 94 height 9
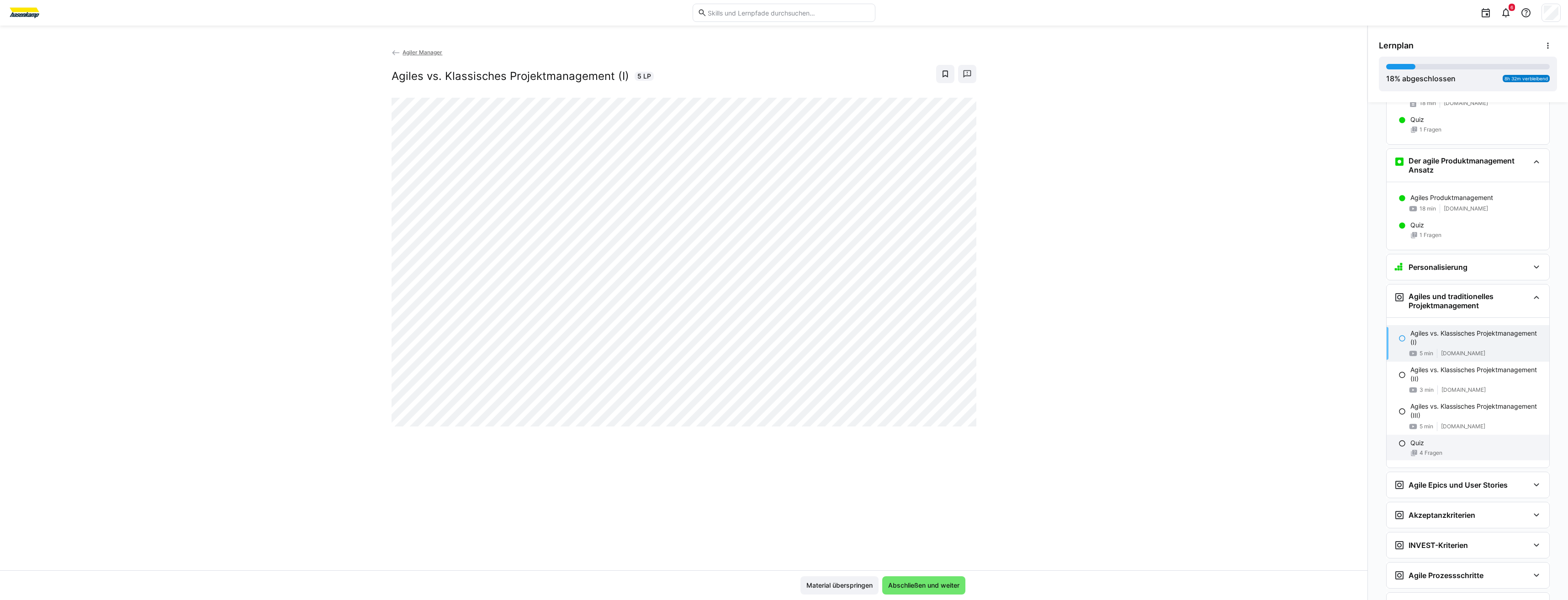
scroll to position [592, 0]
click at [1409, 264] on h3 "Personalisierung" at bounding box center [1438, 267] width 59 height 9
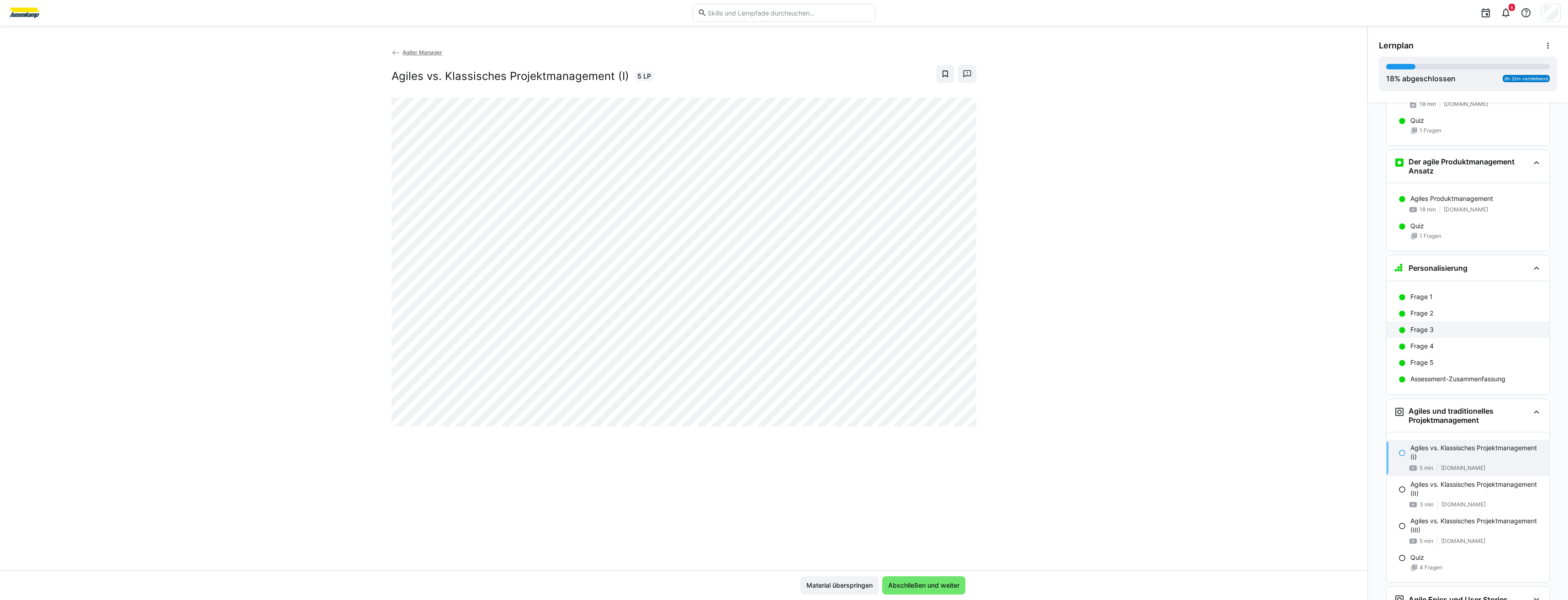
click at [1410, 329] on p "Frage 3" at bounding box center [1422, 329] width 24 height 9
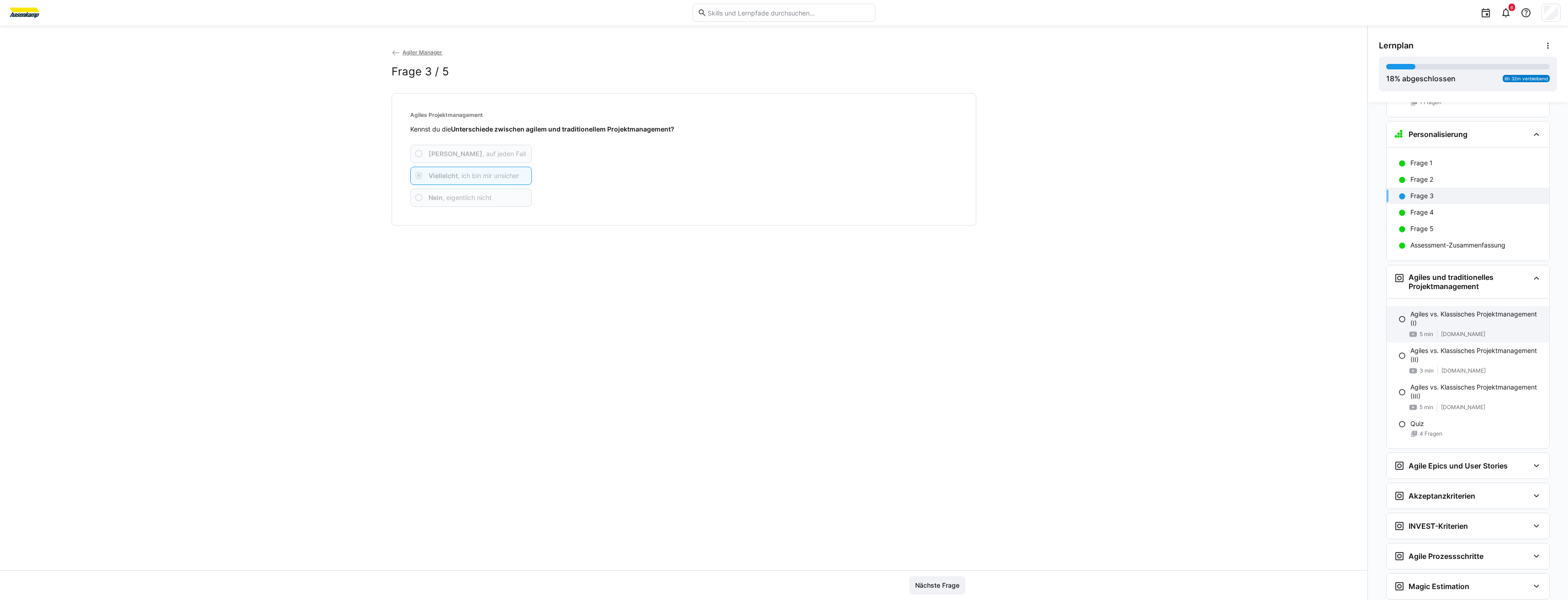
scroll to position [745, 0]
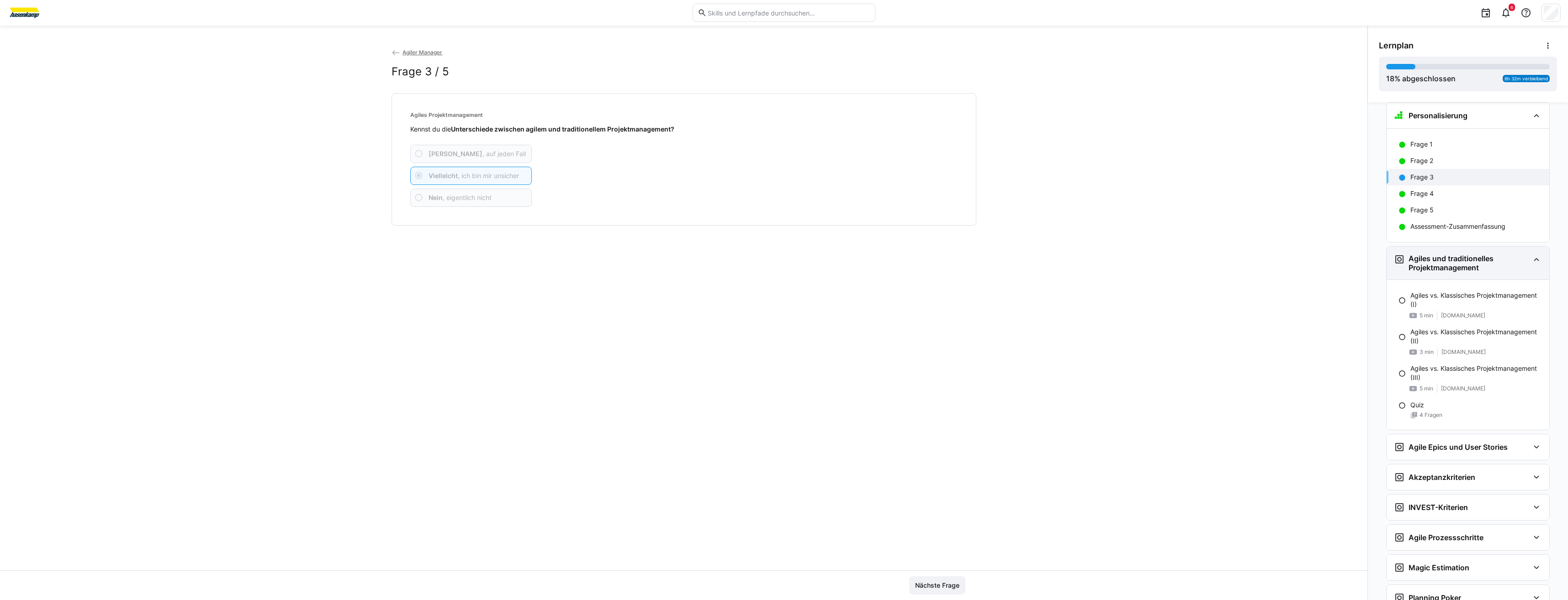
click at [1418, 272] on h3 "Agiles und traditionelles Projektmanagement" at bounding box center [1469, 263] width 120 height 18
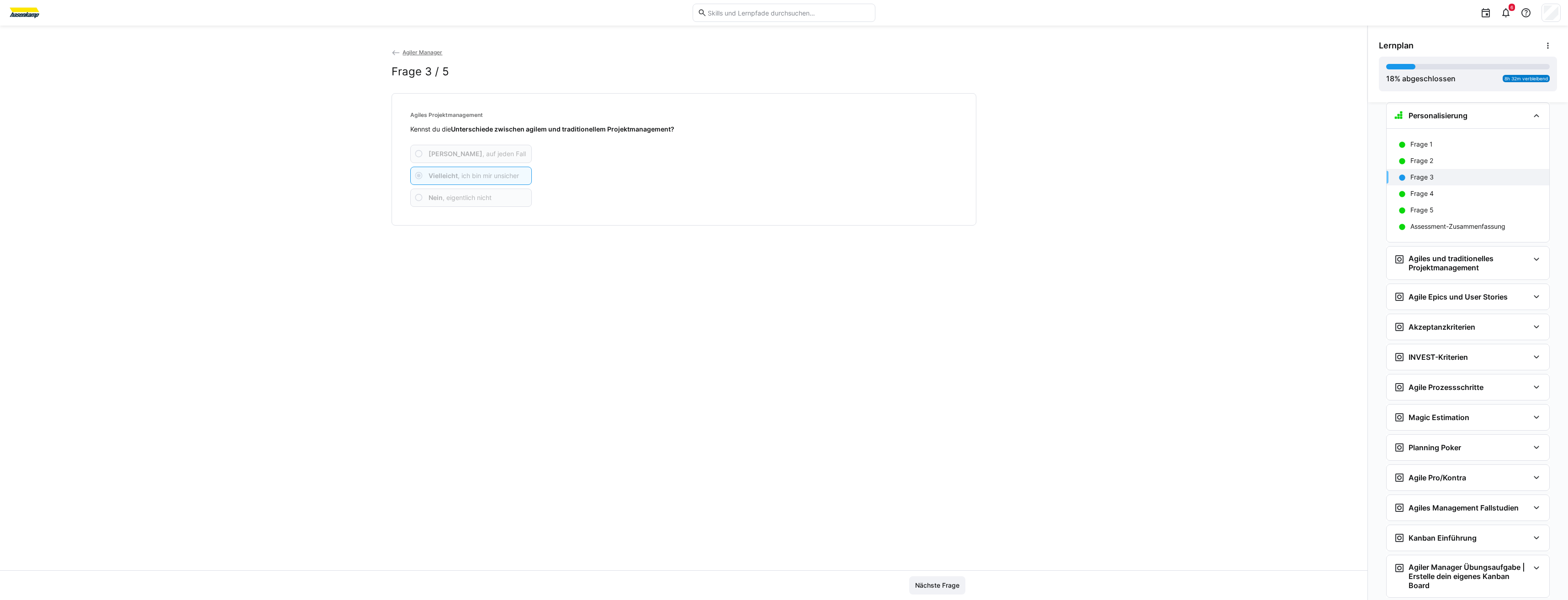
click at [1403, 237] on div "Frage 1 Frage 2 Frage 3 Frage 4 Frage 5 Assessment-Zusammenfassung" at bounding box center [1468, 185] width 163 height 113
click at [1403, 233] on div "Assessment-Zusammenfassung" at bounding box center [1468, 227] width 163 height 16
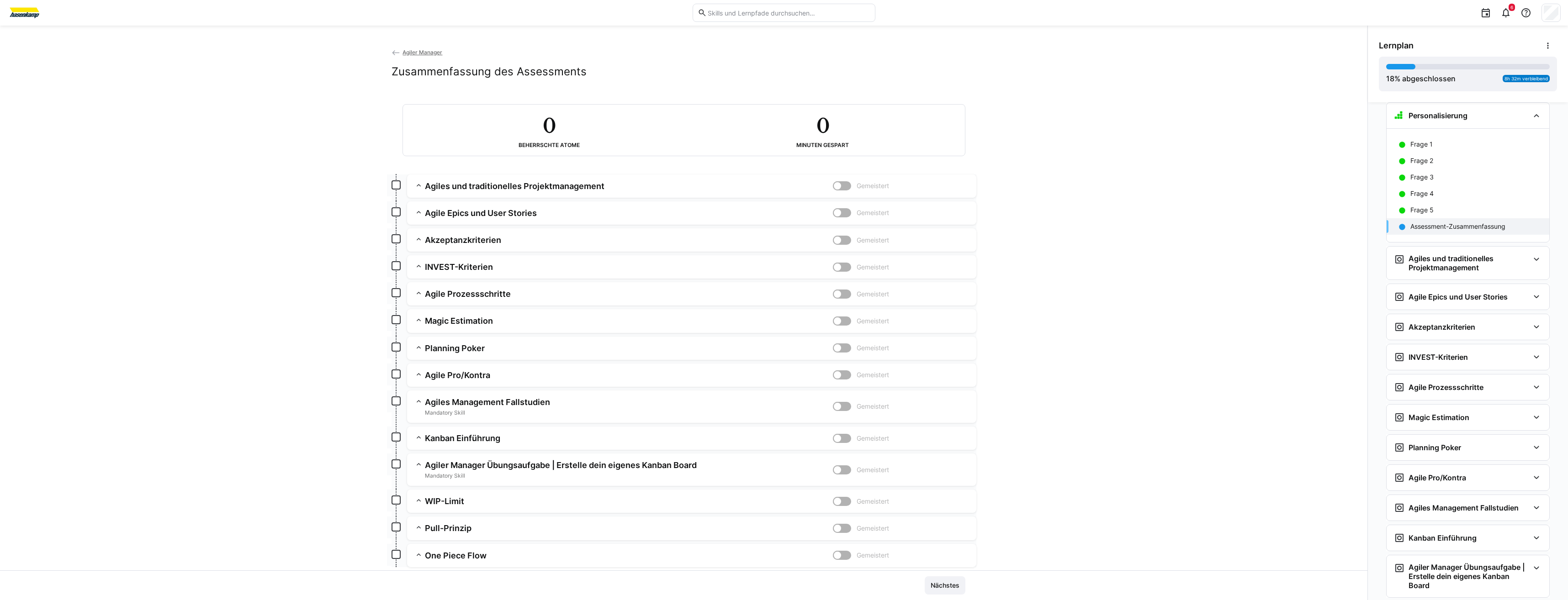
click at [836, 180] on app-summary-expansion "Agiles und traditionelles Projektmanagement Gemeistert Skill: Agiles und tradit…" at bounding box center [692, 186] width 569 height 24
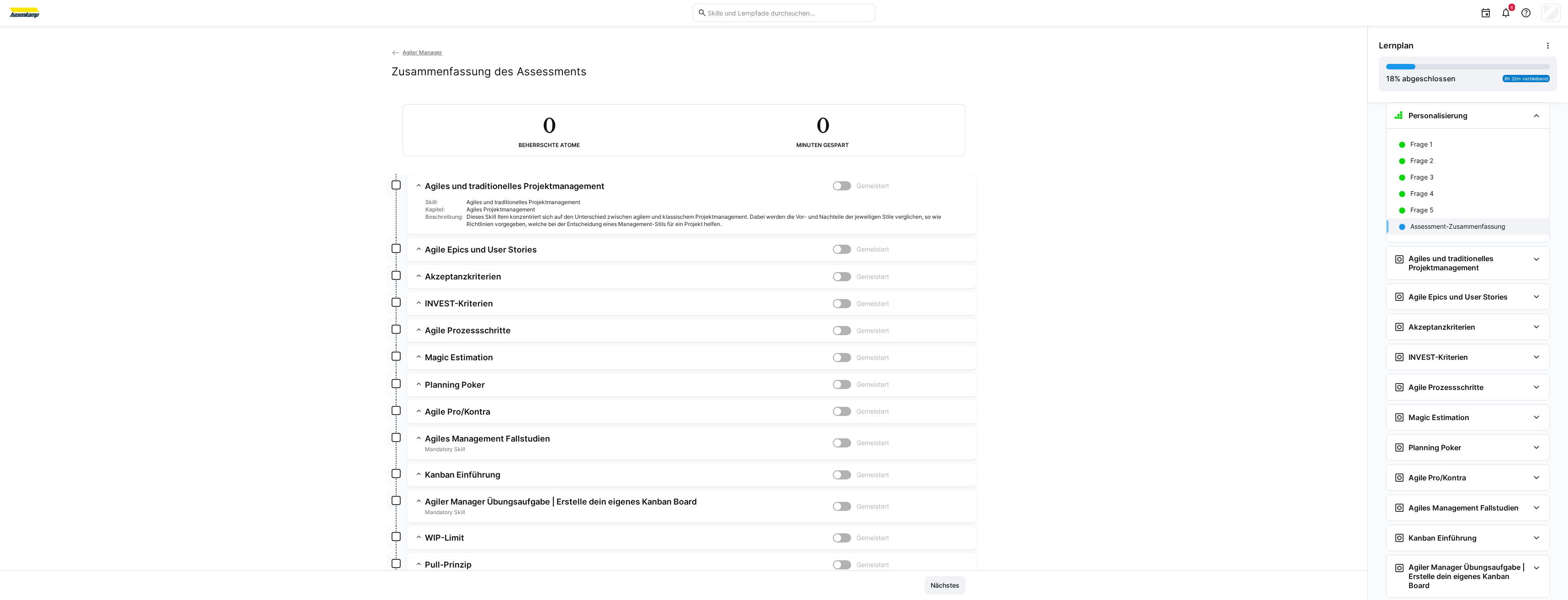
click at [845, 189] on div at bounding box center [842, 185] width 18 height 9
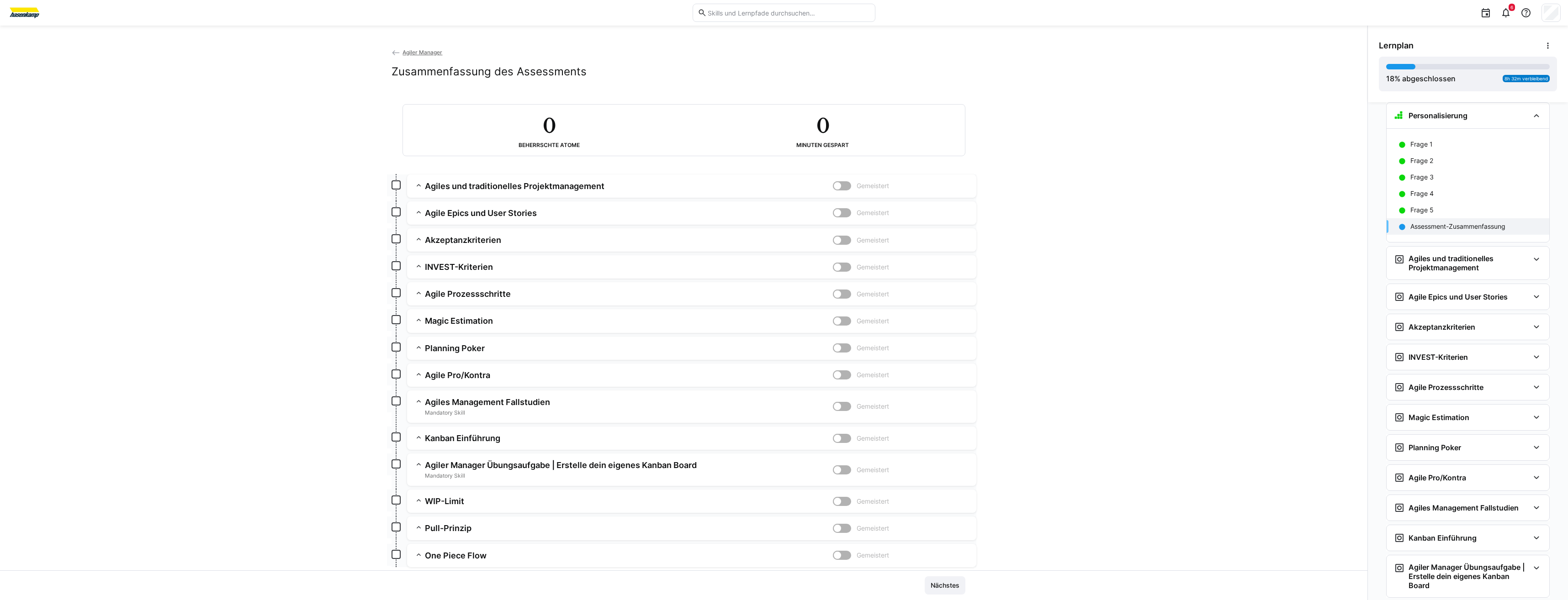
click at [845, 189] on div at bounding box center [842, 185] width 18 height 9
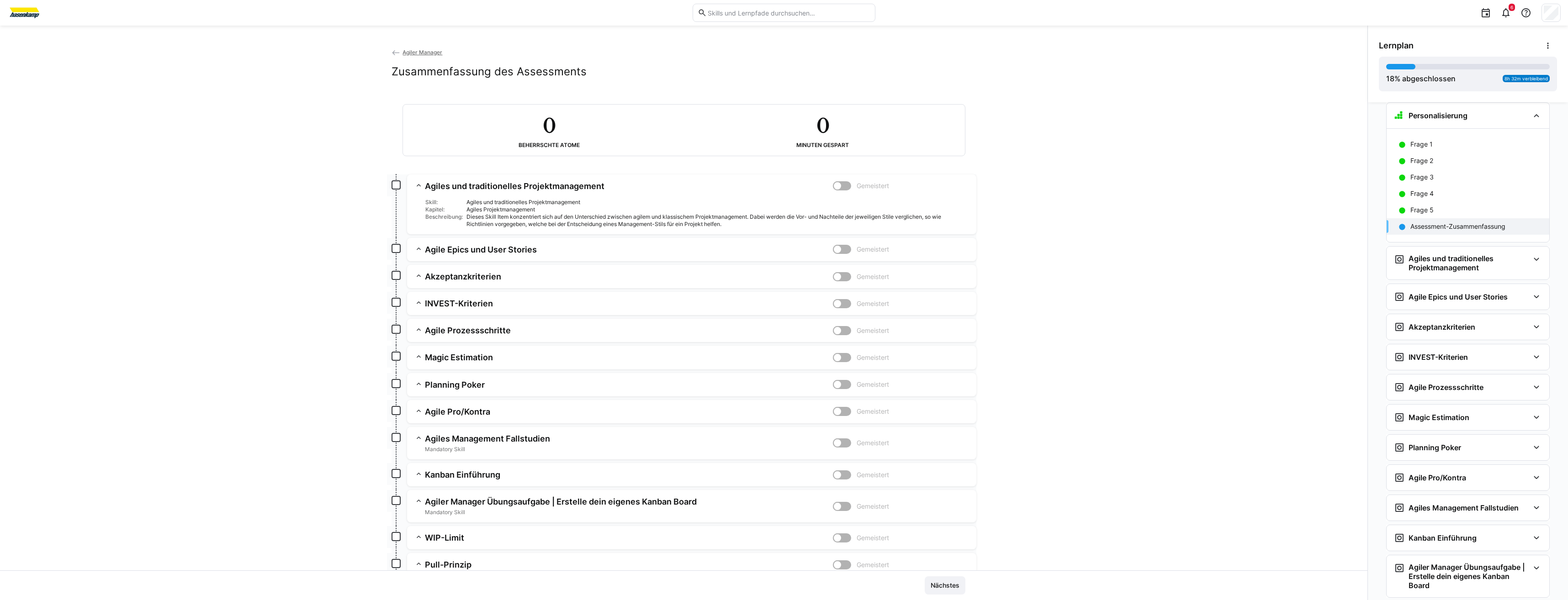
click at [840, 253] on div at bounding box center [842, 249] width 18 height 9
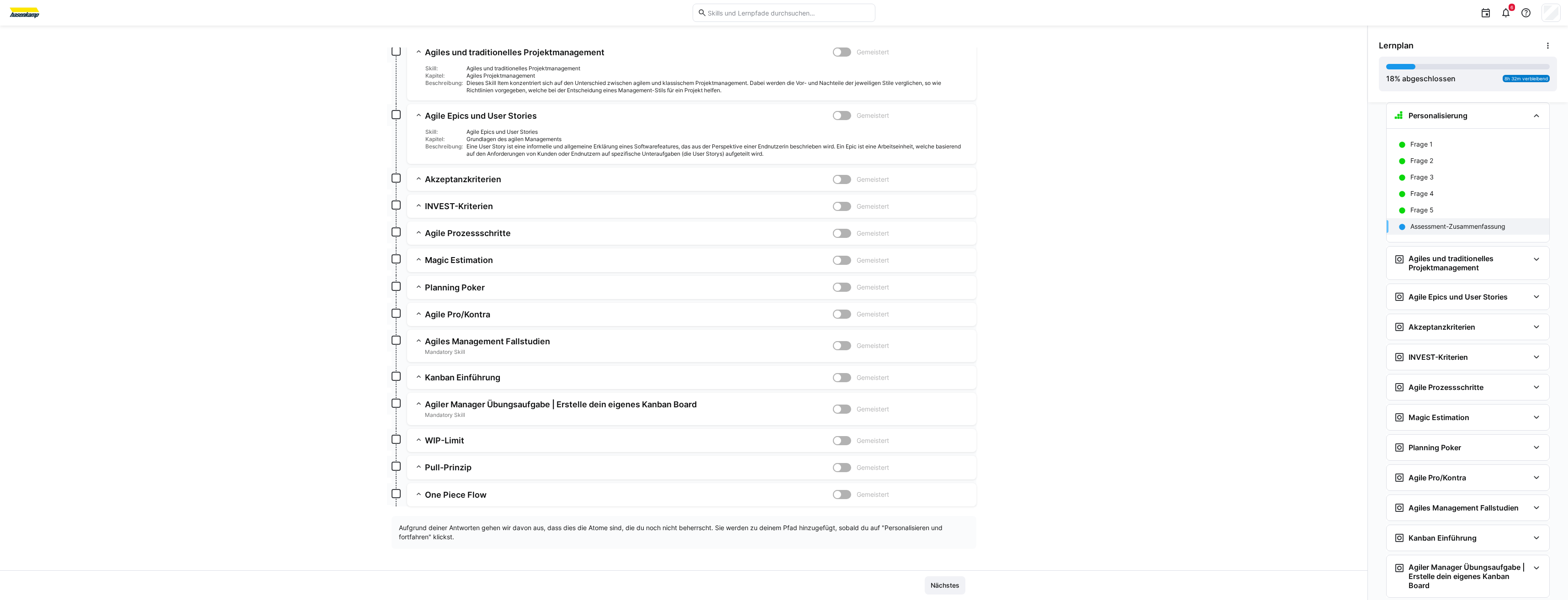
scroll to position [134, 0]
click at [831, 476] on app-summary-expansion "Pull-Prinzip Gemeistert Skill: Pull-Prinzip Kapitel: Kanban Beschreibung: Durch…" at bounding box center [692, 467] width 569 height 24
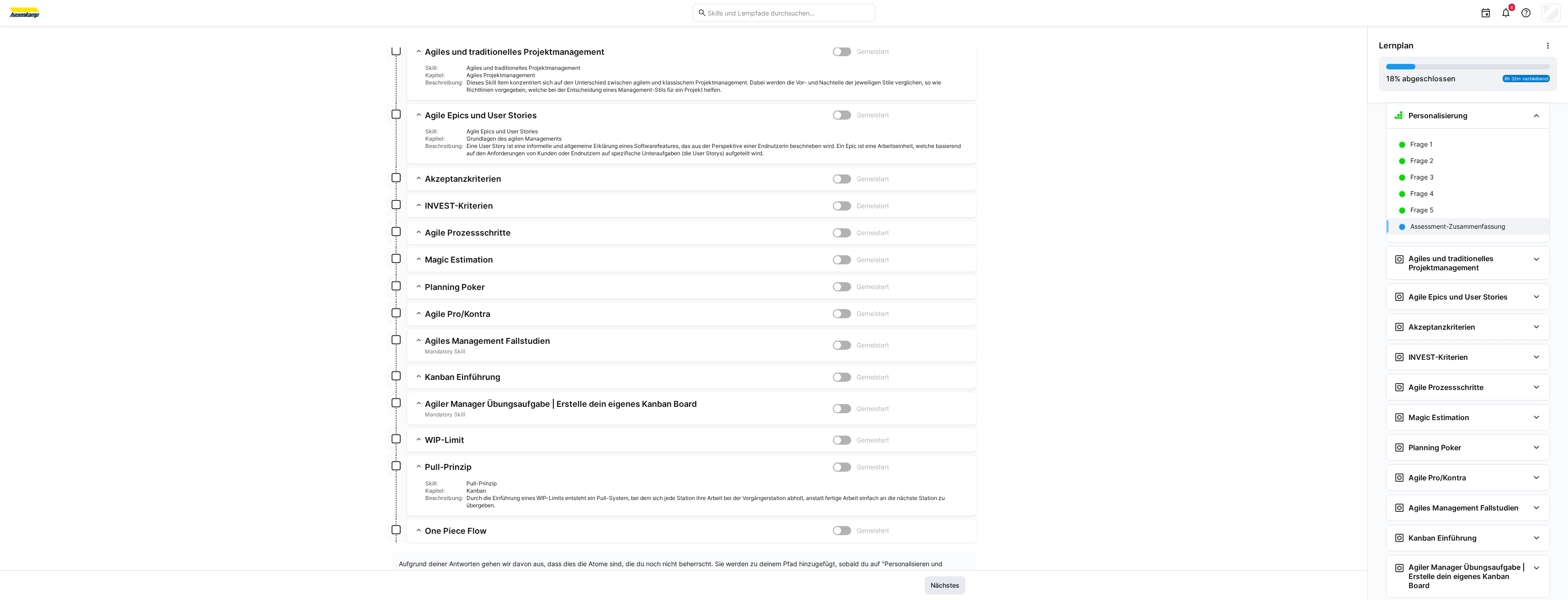
click at [933, 585] on span "Nächstes" at bounding box center [945, 585] width 32 height 9
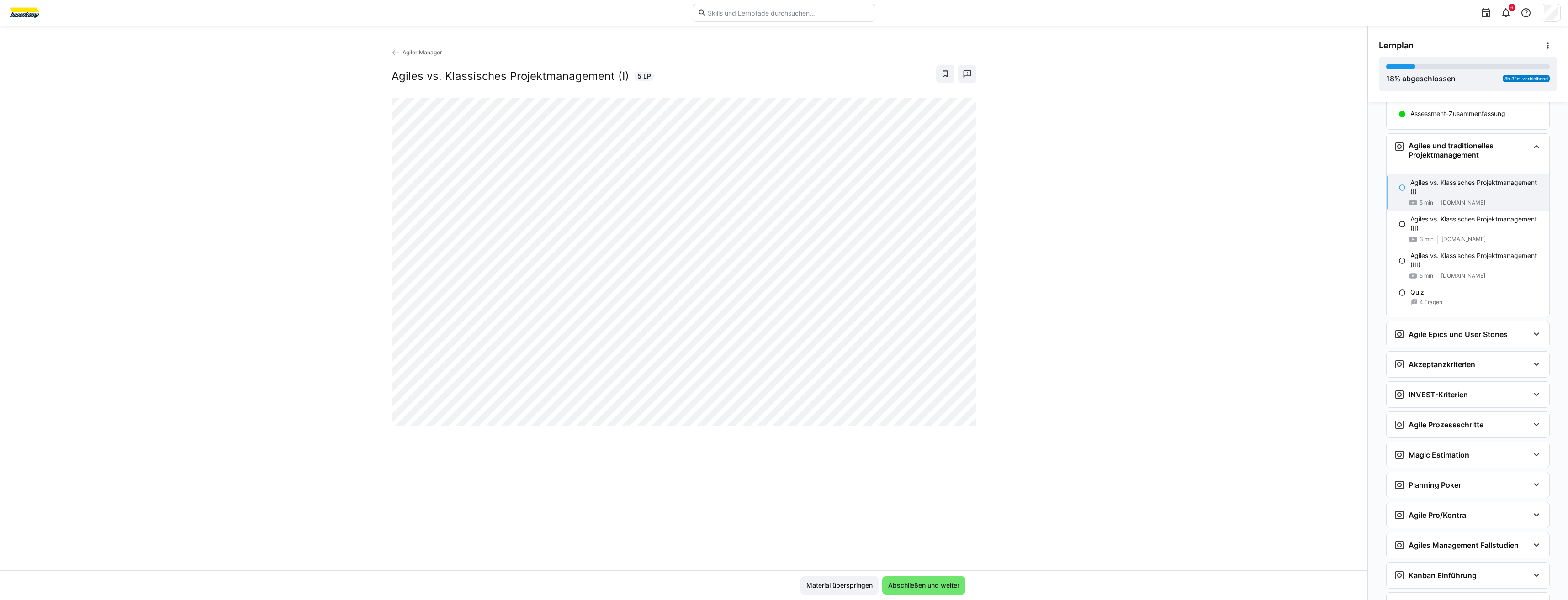
scroll to position [889, 0]
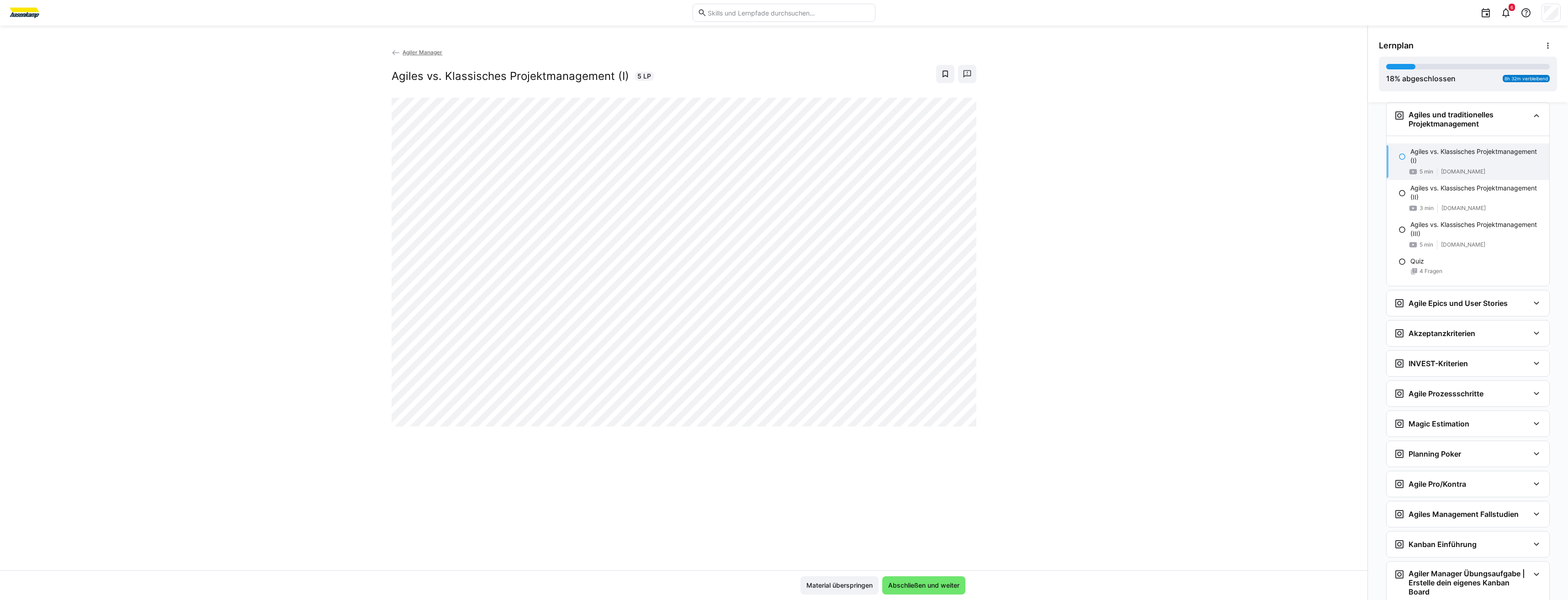
click at [933, 585] on span "Abschließen und weiter" at bounding box center [924, 585] width 74 height 9
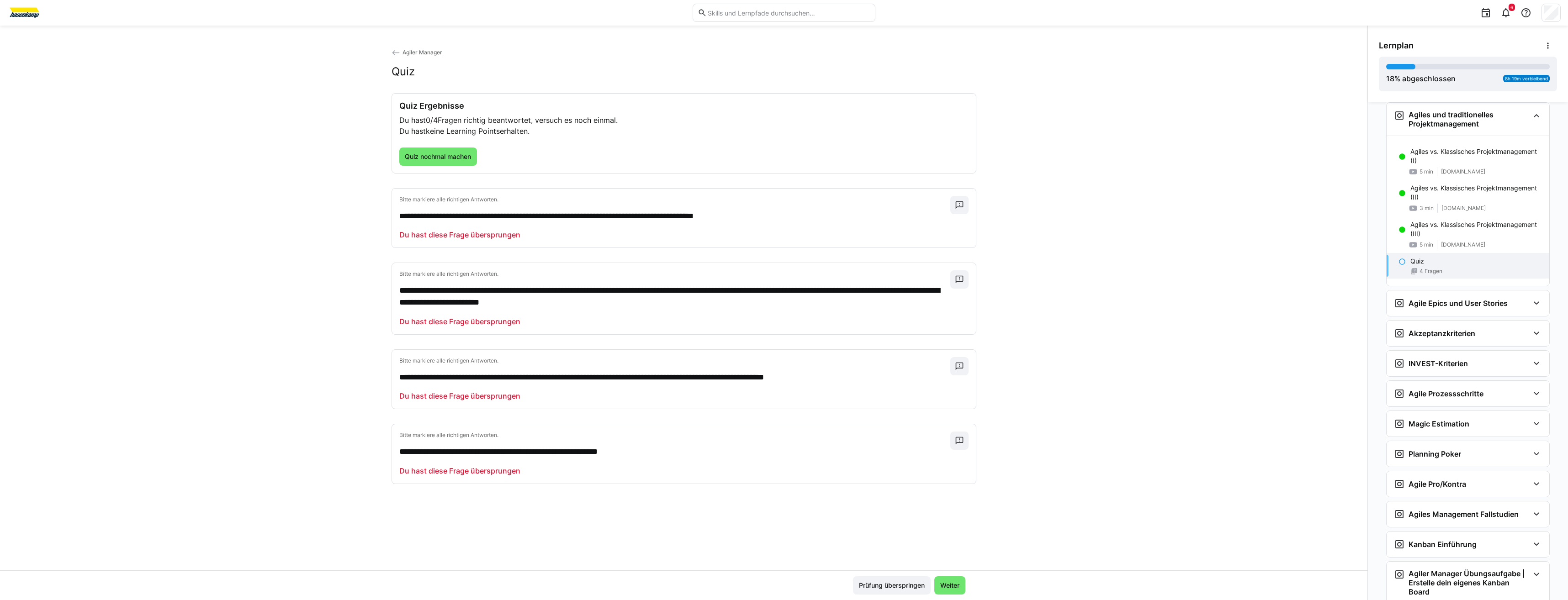
click at [926, 206] on div "**********" at bounding box center [675, 209] width 551 height 27
click at [756, 217] on p "**********" at bounding box center [675, 216] width 551 height 12
click at [464, 159] on span "Quiz nochmal machen" at bounding box center [438, 156] width 69 height 9
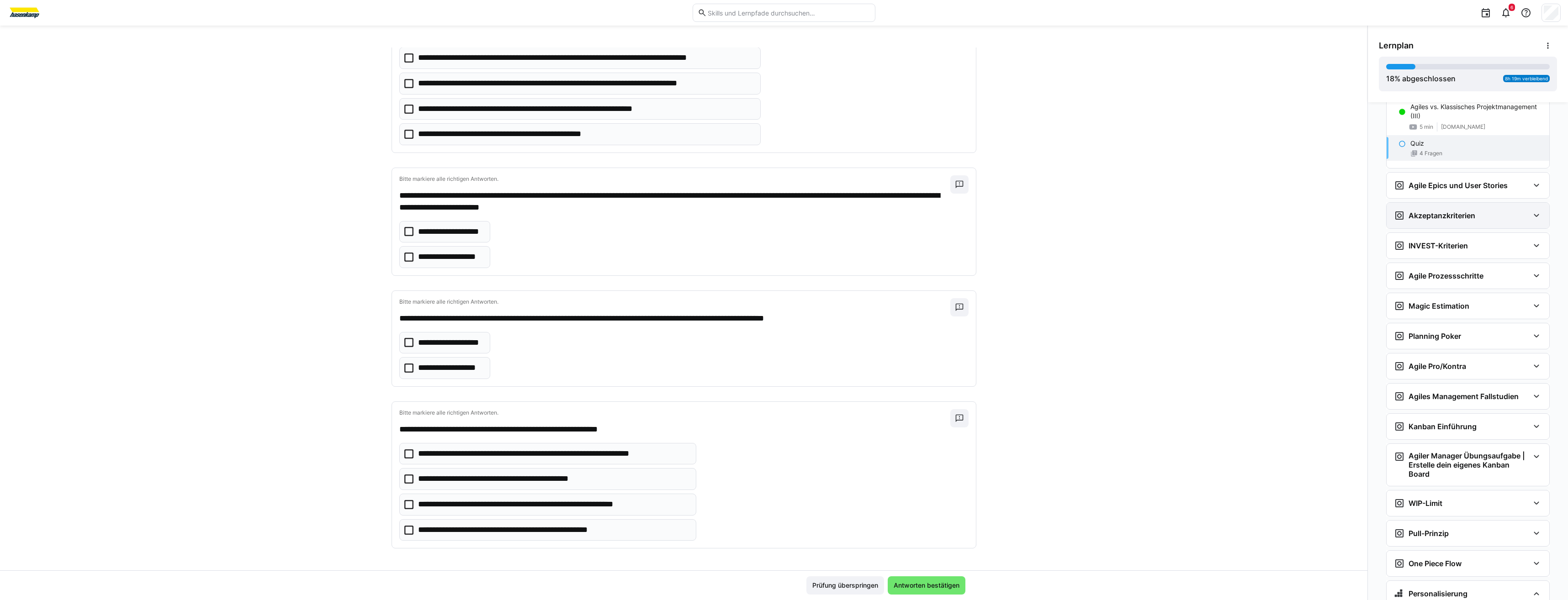
scroll to position [1025, 0]
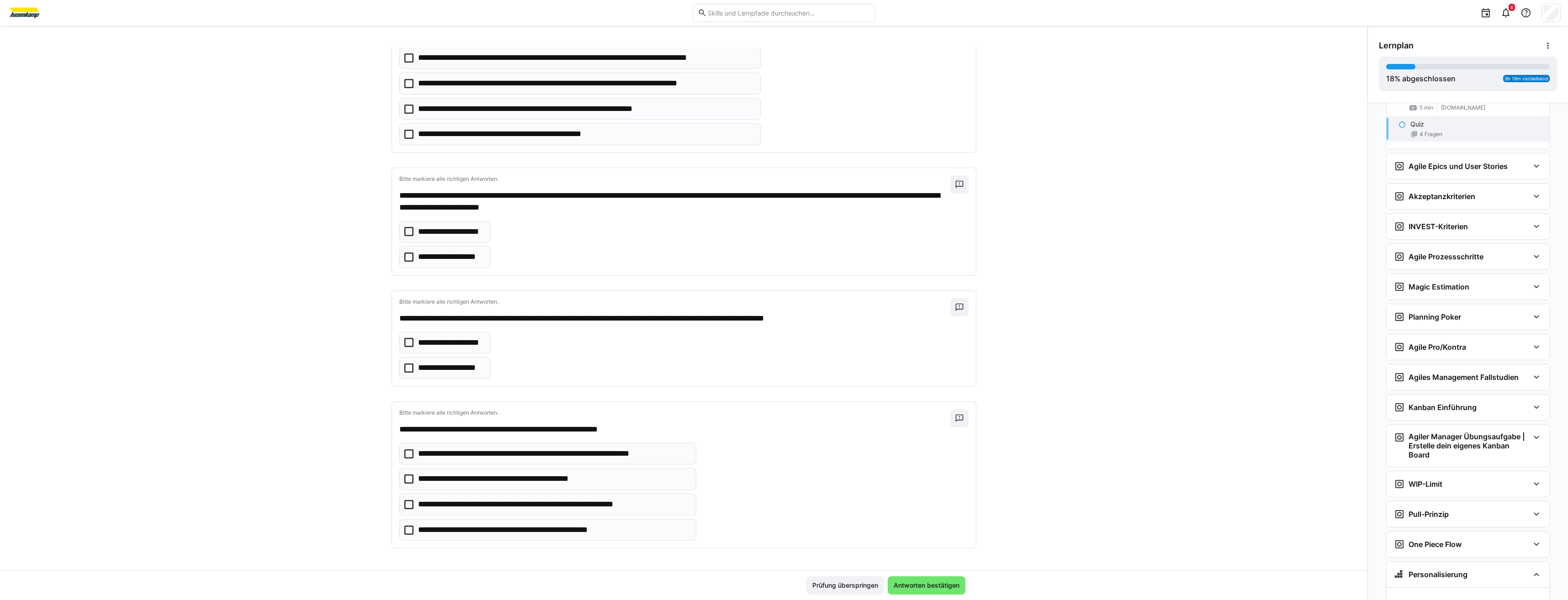
click at [30, 8] on img at bounding box center [24, 13] width 34 height 15
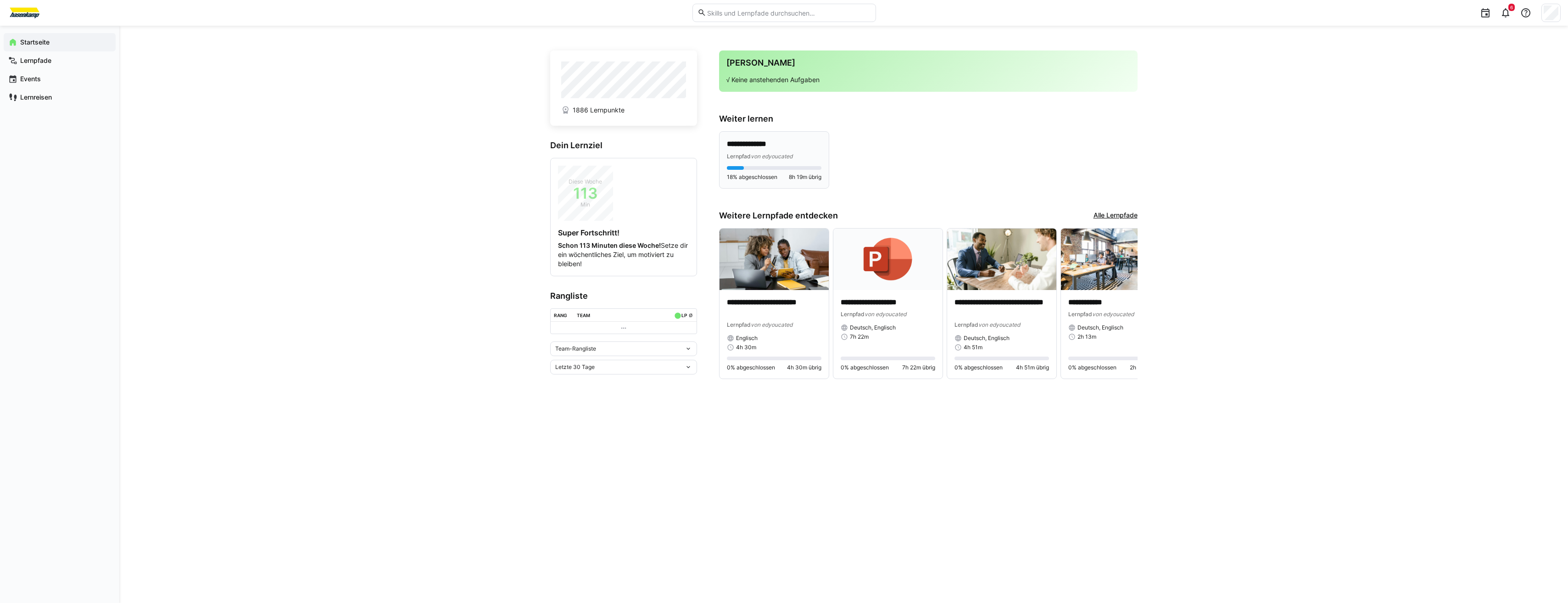
click at [803, 177] on span "8h 19m übrig" at bounding box center [805, 176] width 33 height 7
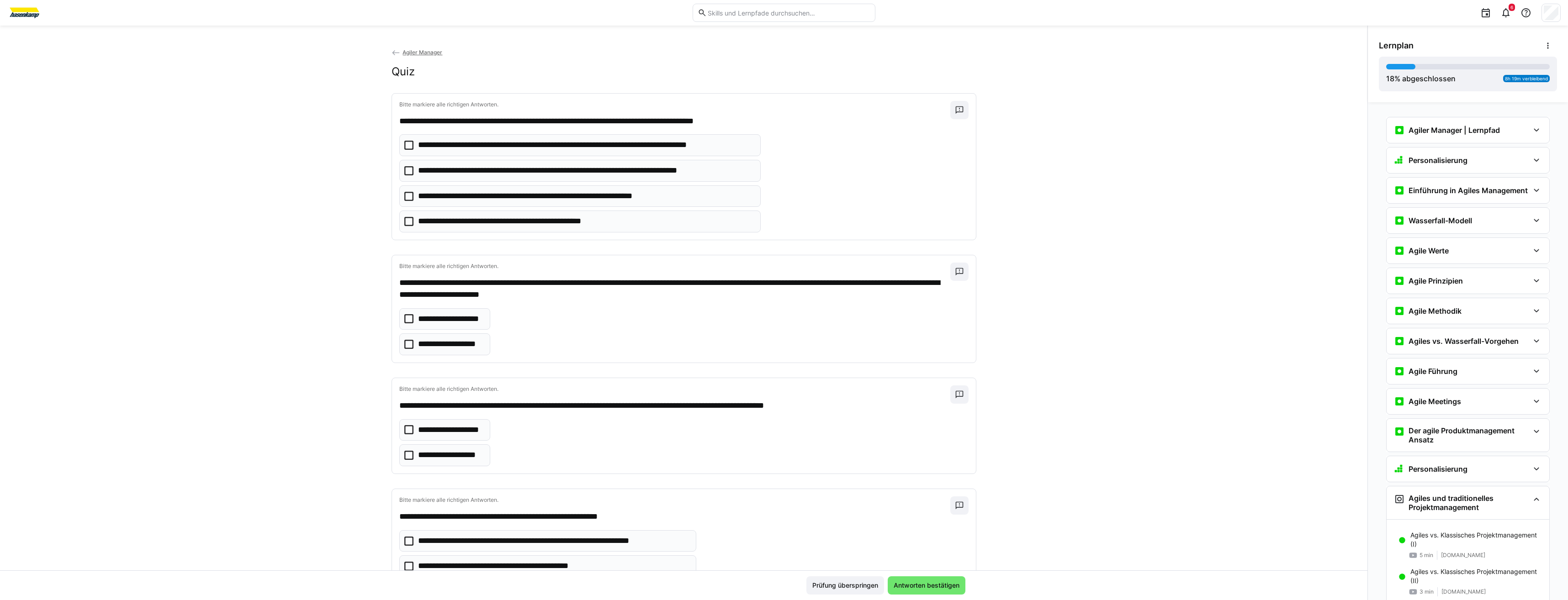
scroll to position [384, 0]
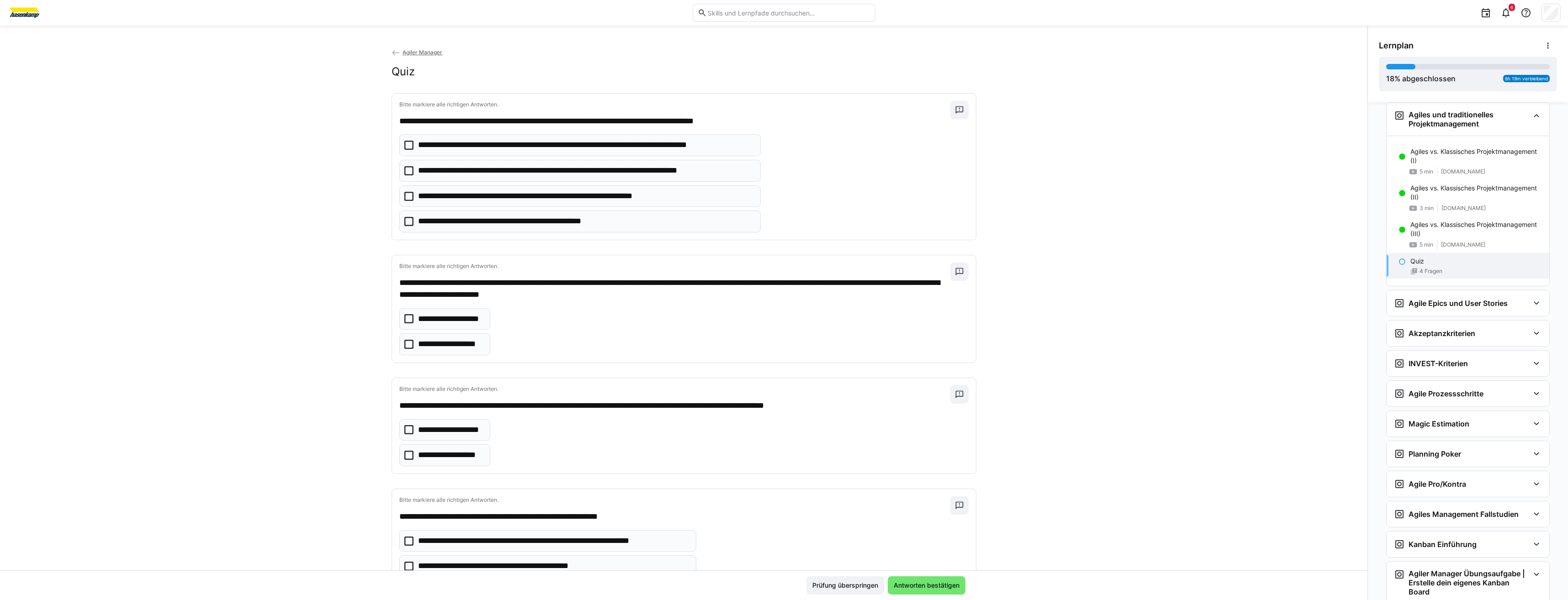
click at [582, 324] on div "**********" at bounding box center [684, 332] width 569 height 47
click at [268, 385] on div "**********" at bounding box center [684, 308] width 1368 height 523
